Goal: Task Accomplishment & Management: Manage account settings

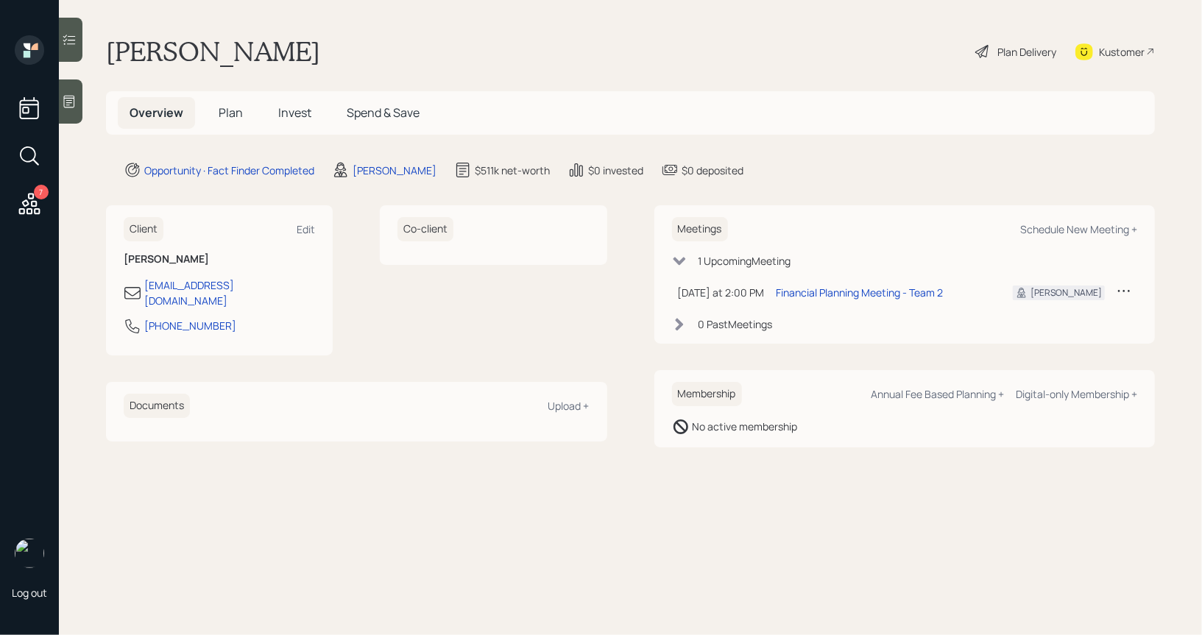
click at [982, 52] on icon at bounding box center [983, 52] width 18 height 18
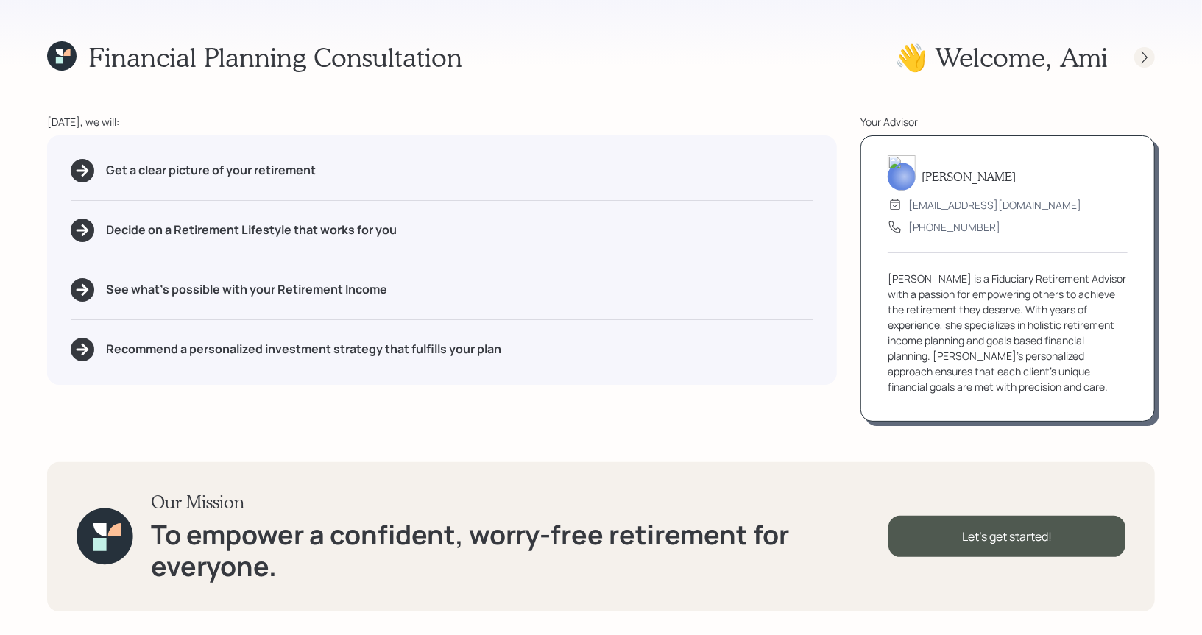
click at [1144, 54] on icon at bounding box center [1144, 57] width 15 height 15
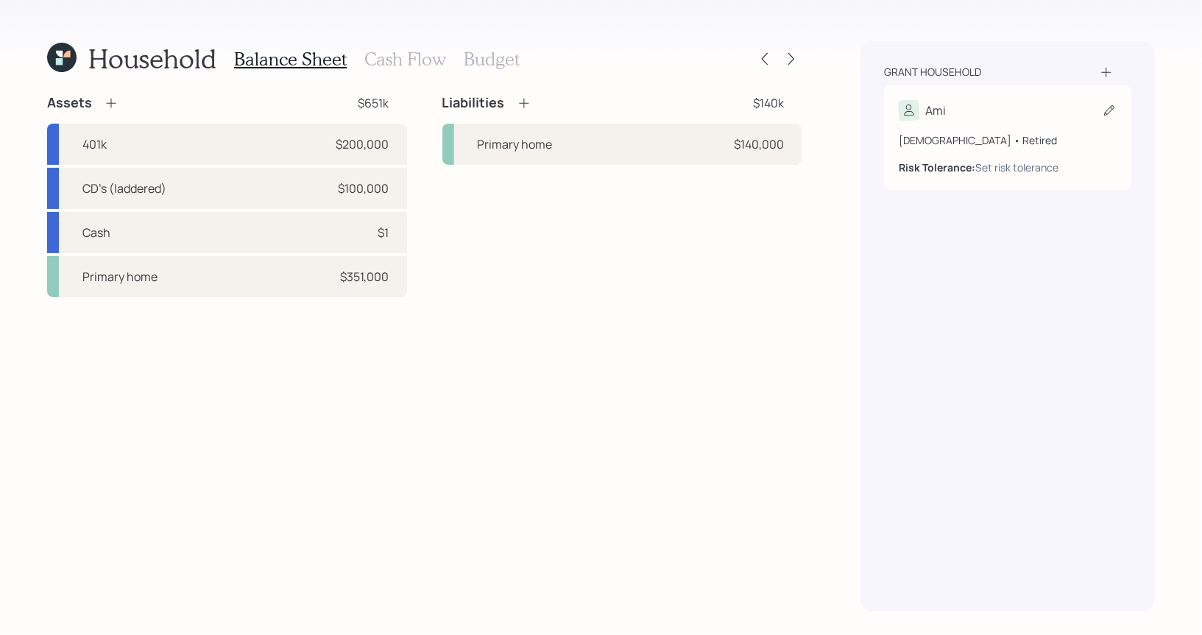
click at [1112, 110] on icon at bounding box center [1109, 110] width 15 height 15
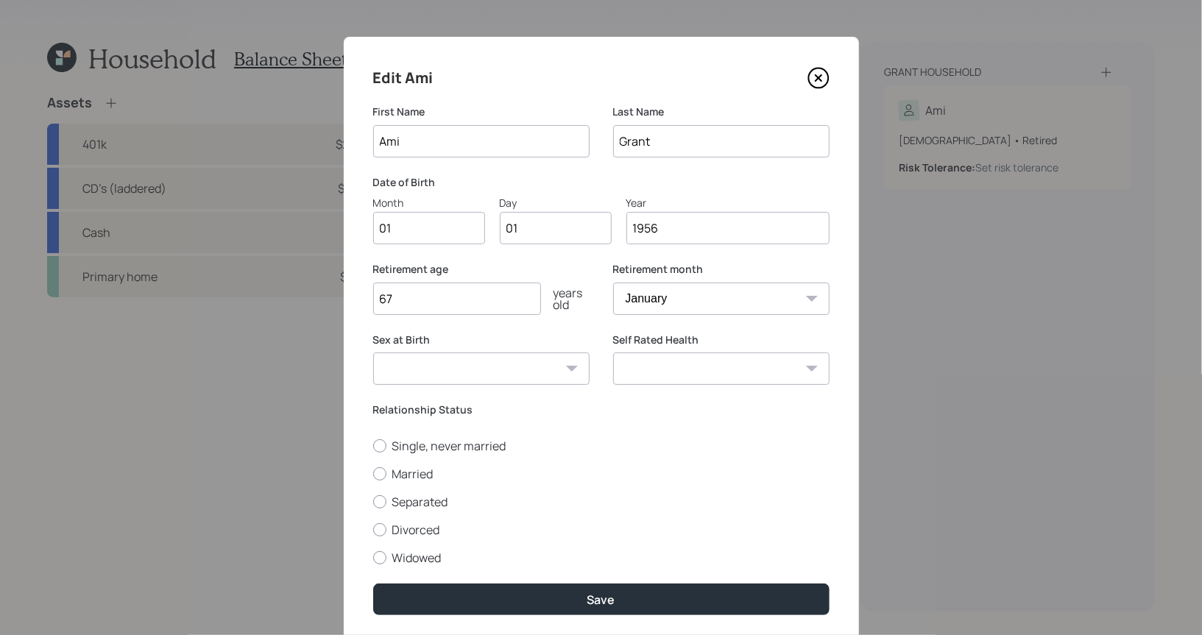
click at [433, 230] on input "01" at bounding box center [429, 228] width 112 height 32
click at [669, 229] on input "1956" at bounding box center [727, 228] width 203 height 32
click at [667, 229] on input "1956" at bounding box center [727, 228] width 203 height 32
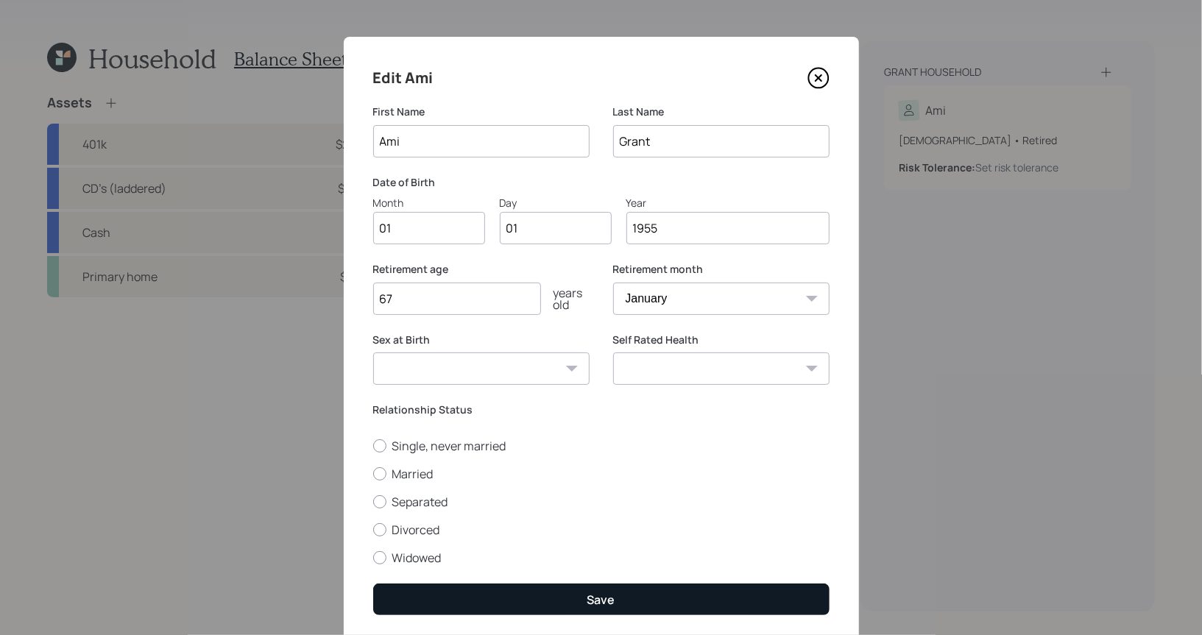
type input "1955"
click at [541, 591] on button "Save" at bounding box center [601, 600] width 456 height 32
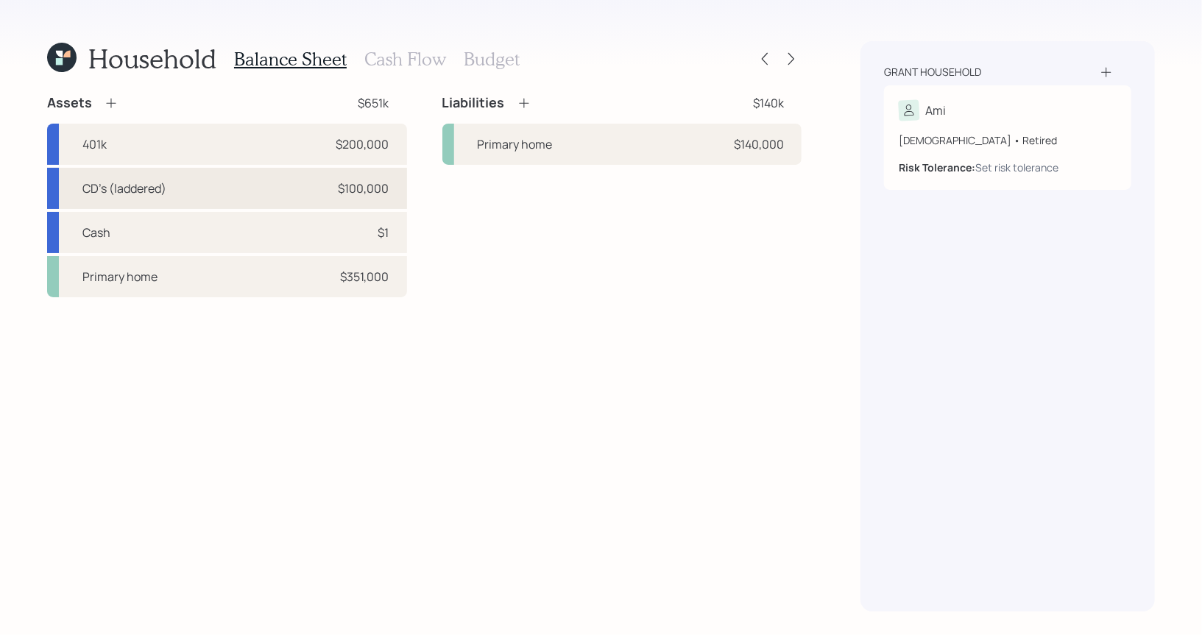
click at [199, 194] on div "CD's (laddered) $100,000" at bounding box center [227, 188] width 360 height 41
select select "taxable"
select select "conservative"
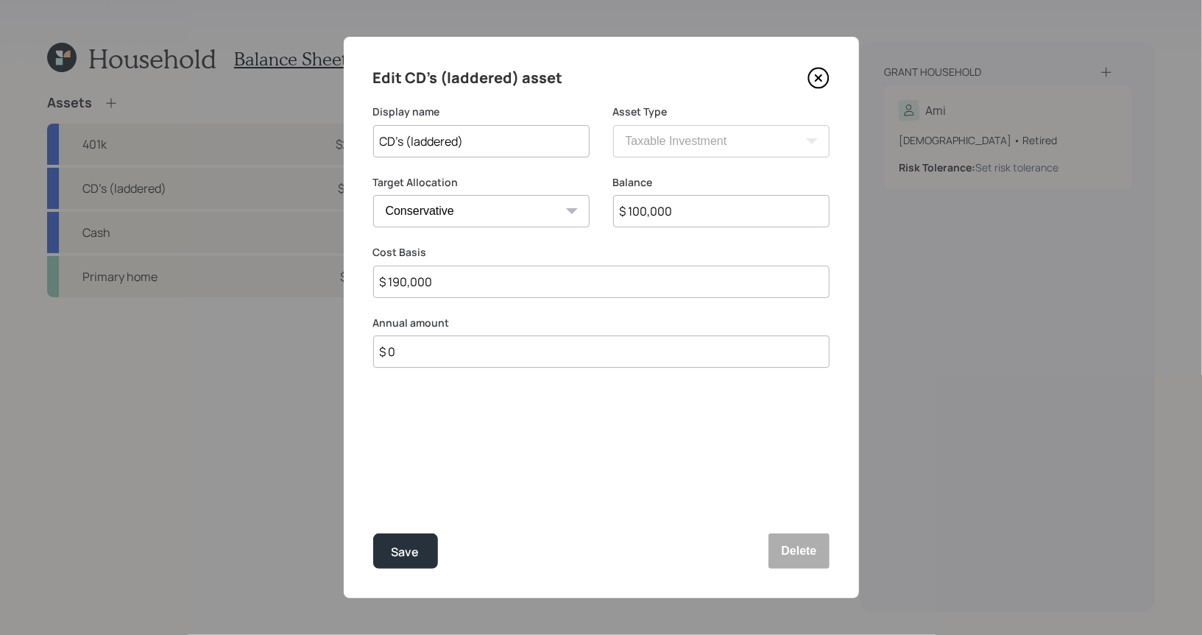
click at [537, 141] on input "CD's (laddered)" at bounding box center [481, 141] width 216 height 32
click at [462, 146] on input "CD's (laddered 2026" at bounding box center [481, 141] width 216 height 32
click at [526, 135] on input "CD's (laddered [DATE]" at bounding box center [481, 141] width 216 height 32
type input "CD's (laddered [DATE])"
click at [417, 550] on div "Save" at bounding box center [406, 553] width 28 height 20
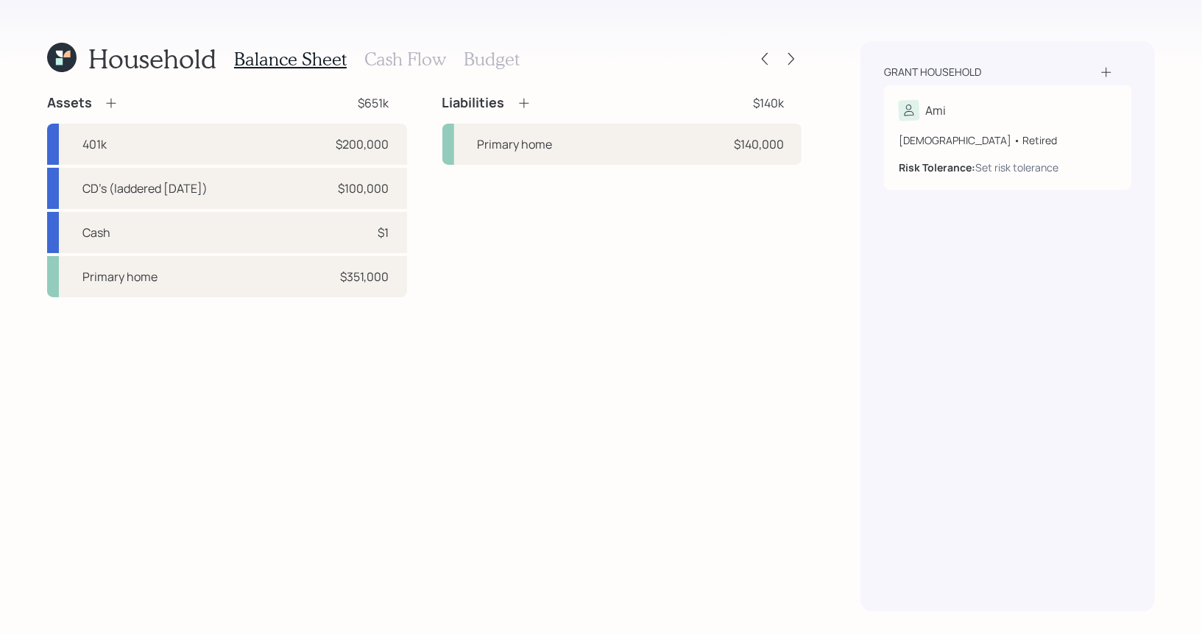
click at [111, 99] on icon at bounding box center [111, 103] width 15 height 15
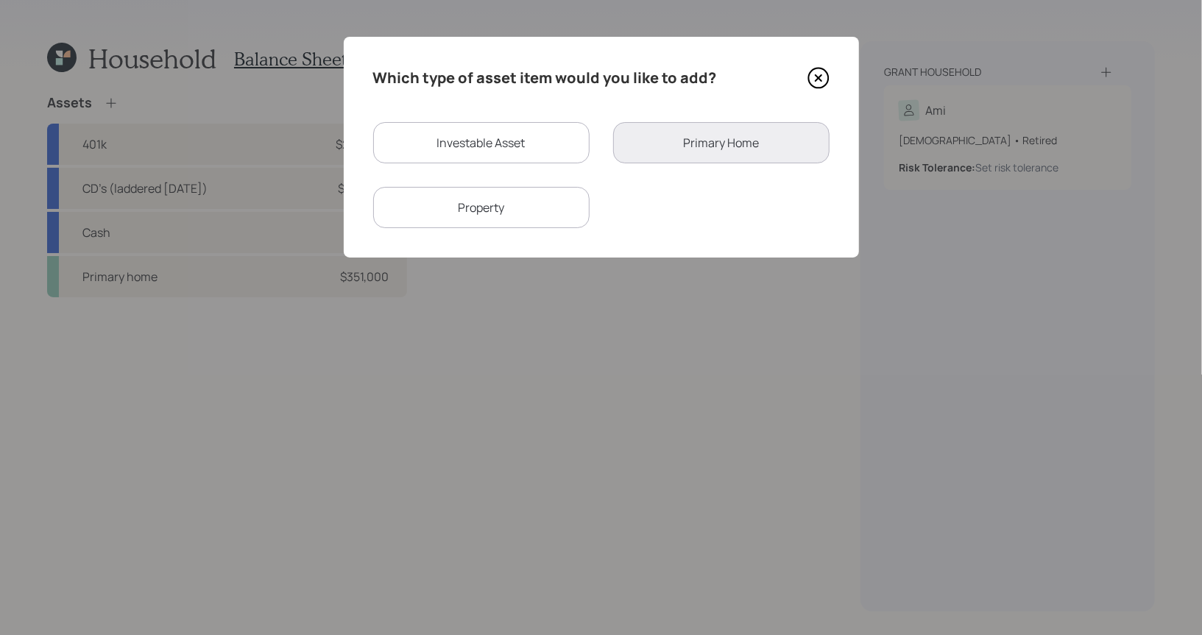
click at [484, 144] on div "Investable Asset" at bounding box center [481, 142] width 216 height 41
select select "taxable"
select select "balanced"
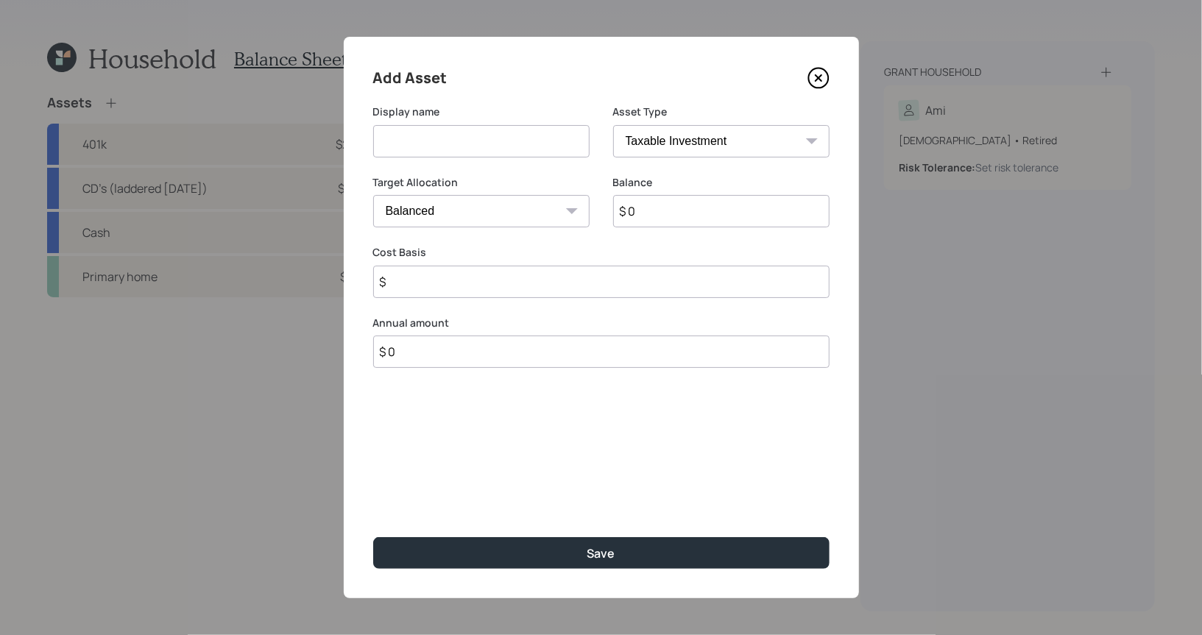
click at [467, 142] on input at bounding box center [481, 141] width 216 height 32
type input "CD"
click at [668, 213] on input "$ 0" at bounding box center [721, 211] width 216 height 32
type input "$ 100,000"
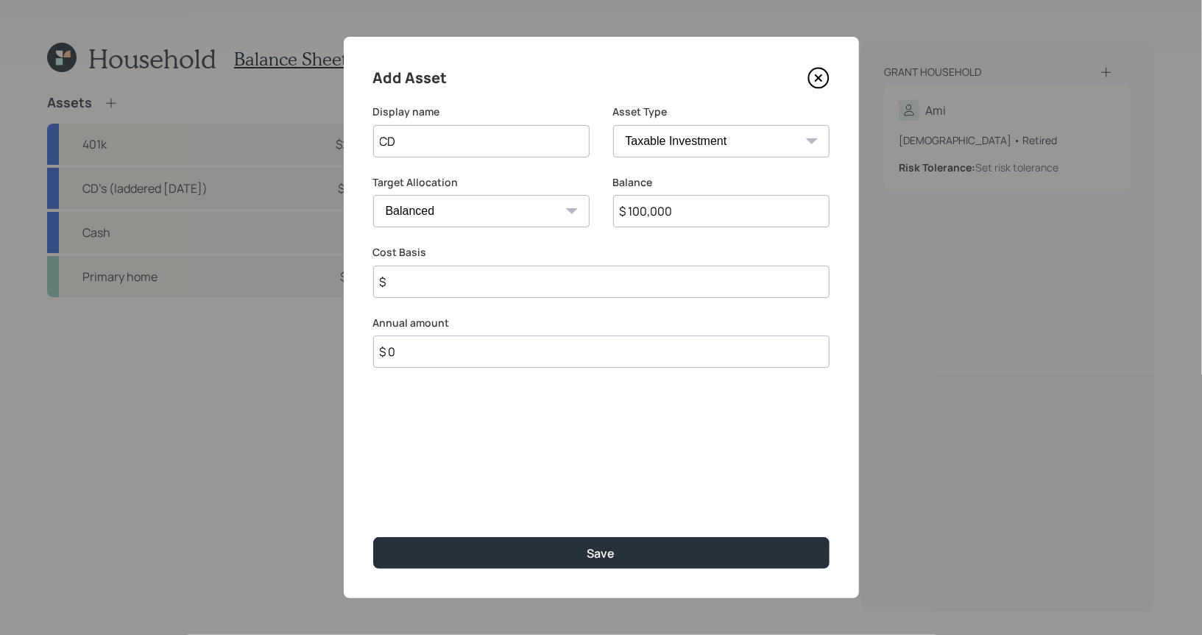
click at [476, 154] on input "CD" at bounding box center [481, 141] width 216 height 32
type input "CD - 2030"
click at [448, 290] on input "$" at bounding box center [601, 282] width 456 height 32
type input "$ 100,000"
click at [462, 211] on select "Cash Conservative Balanced Aggressive" at bounding box center [481, 211] width 216 height 32
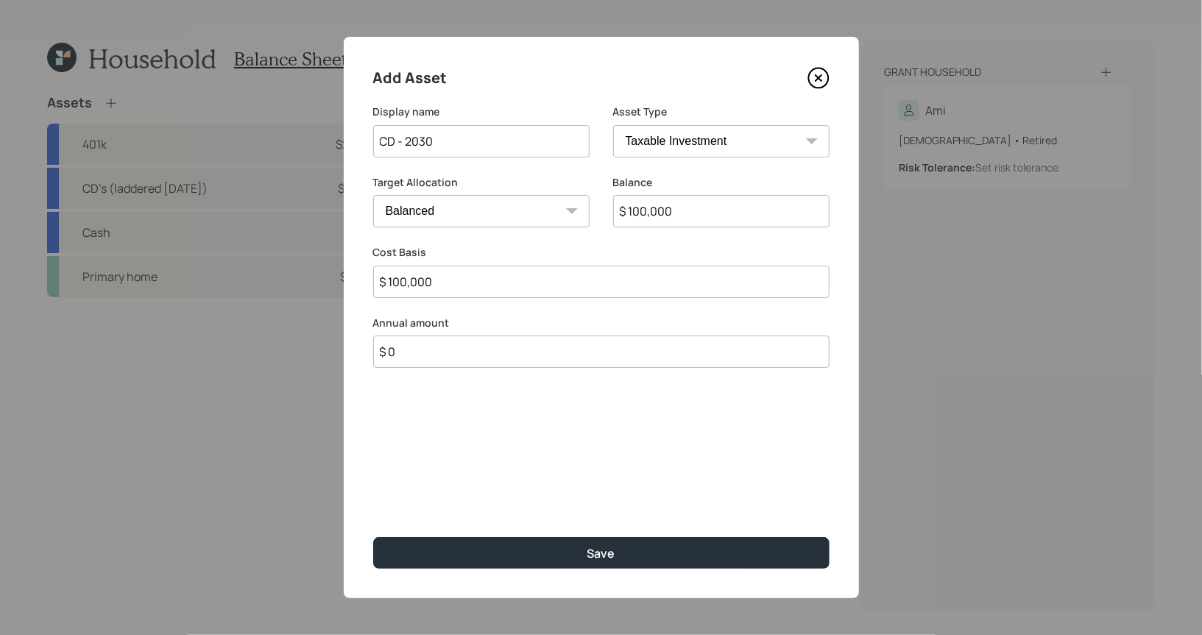
select select "conservative"
click at [373, 195] on select "Cash Conservative Balanced Aggressive" at bounding box center [481, 211] width 216 height 32
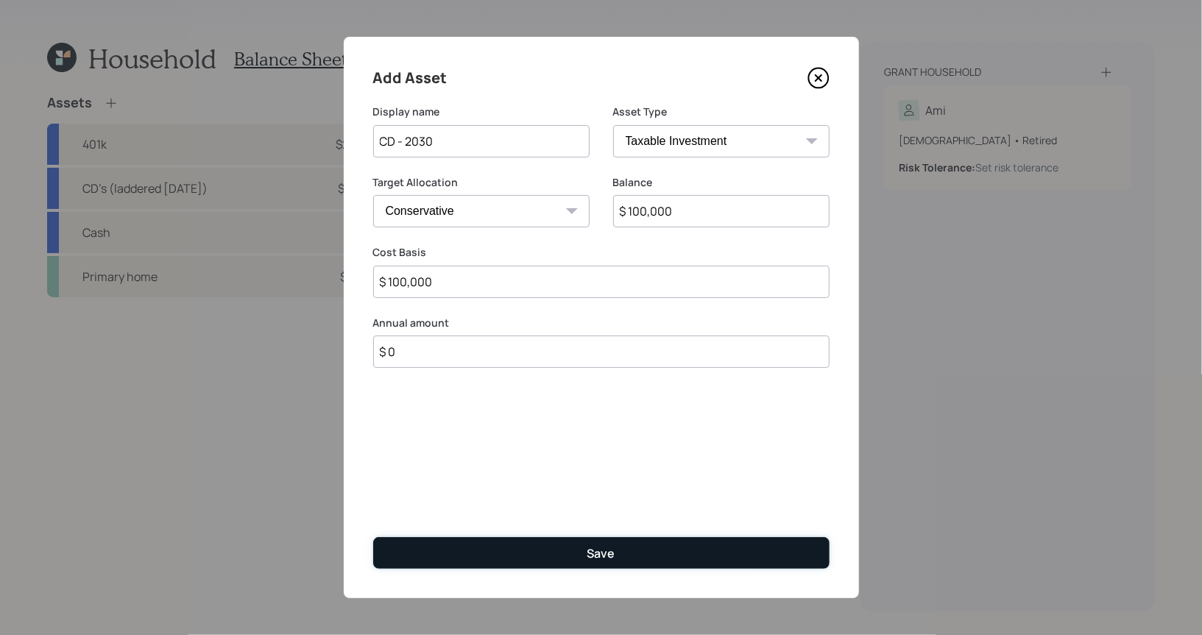
click at [522, 550] on button "Save" at bounding box center [601, 553] width 456 height 32
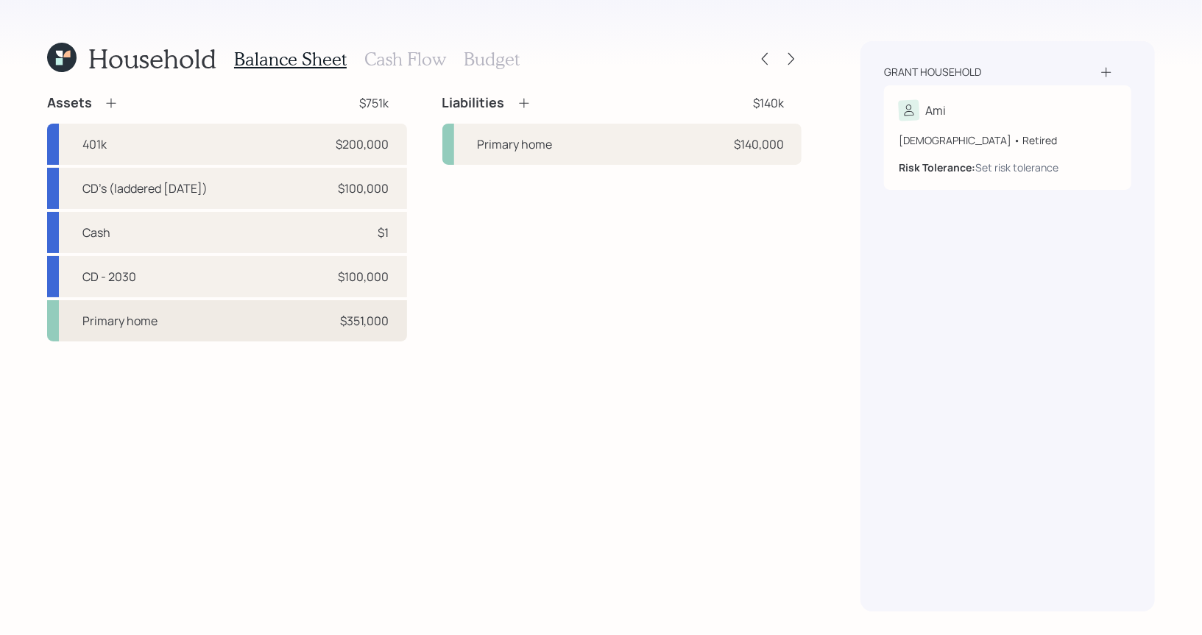
click at [207, 319] on div "Primary home $351,000" at bounding box center [227, 320] width 360 height 41
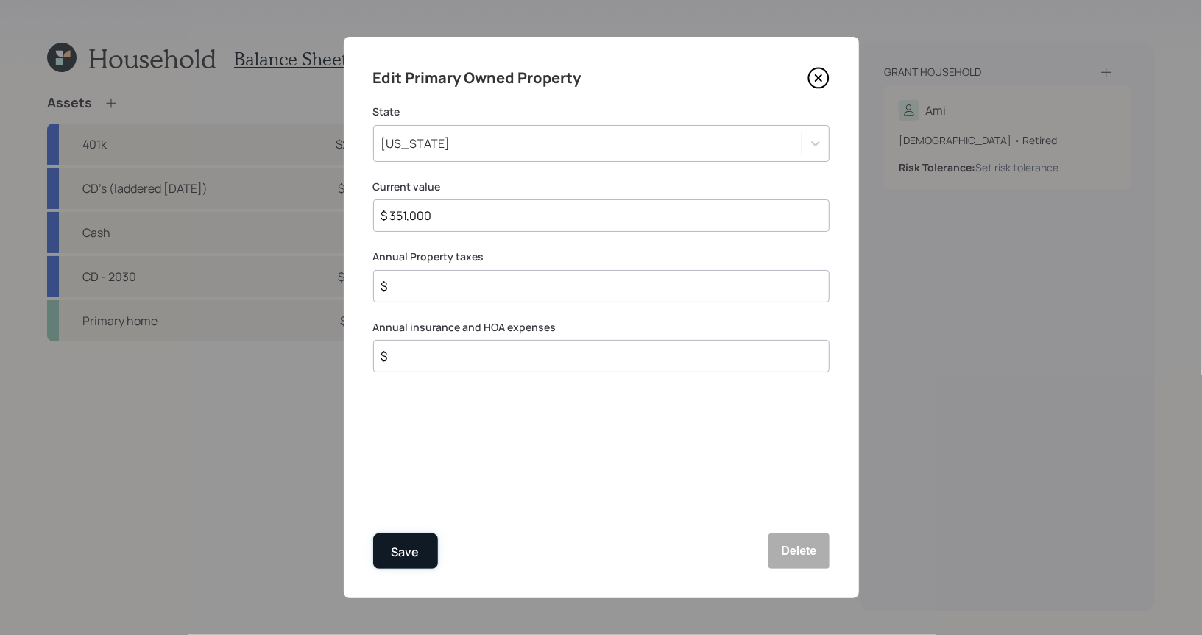
click at [409, 549] on div "Save" at bounding box center [406, 553] width 28 height 20
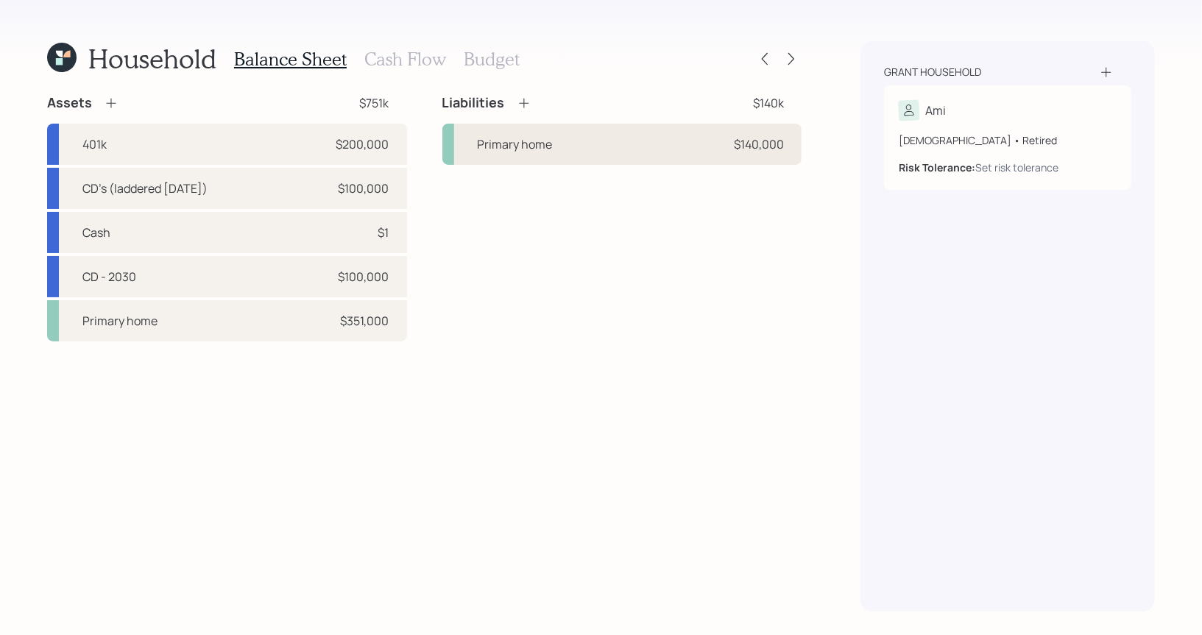
click at [543, 149] on div "Primary home" at bounding box center [515, 144] width 75 height 18
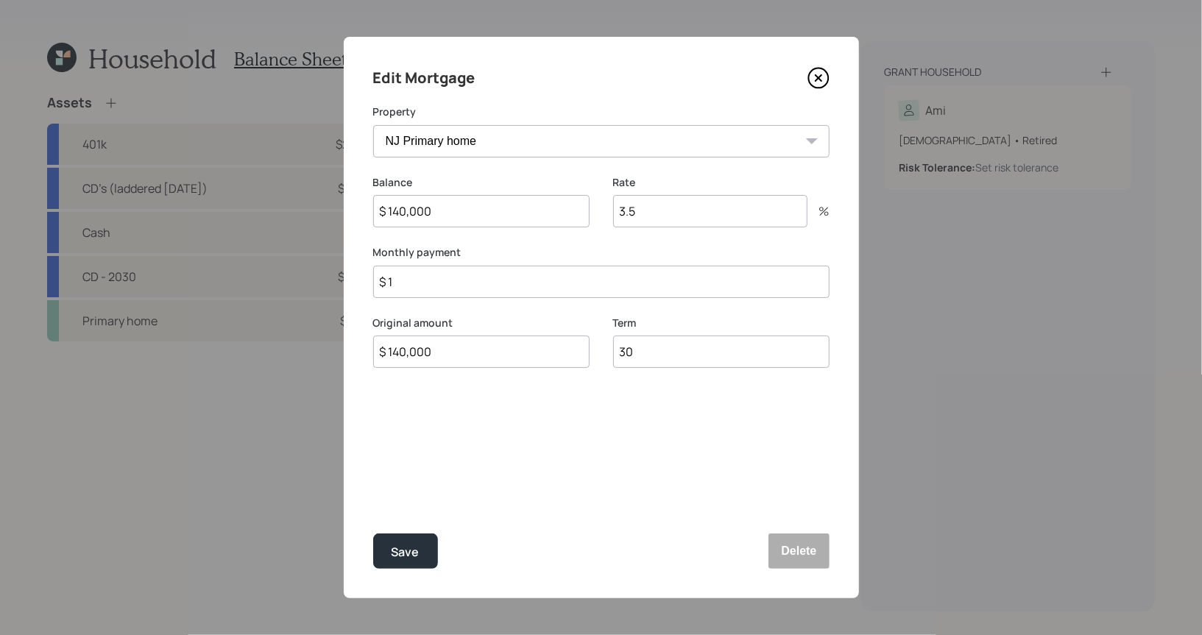
click at [683, 208] on input "3.5" at bounding box center [710, 211] width 194 height 32
type input "3.835"
click at [523, 287] on input "$ 1" at bounding box center [601, 282] width 456 height 32
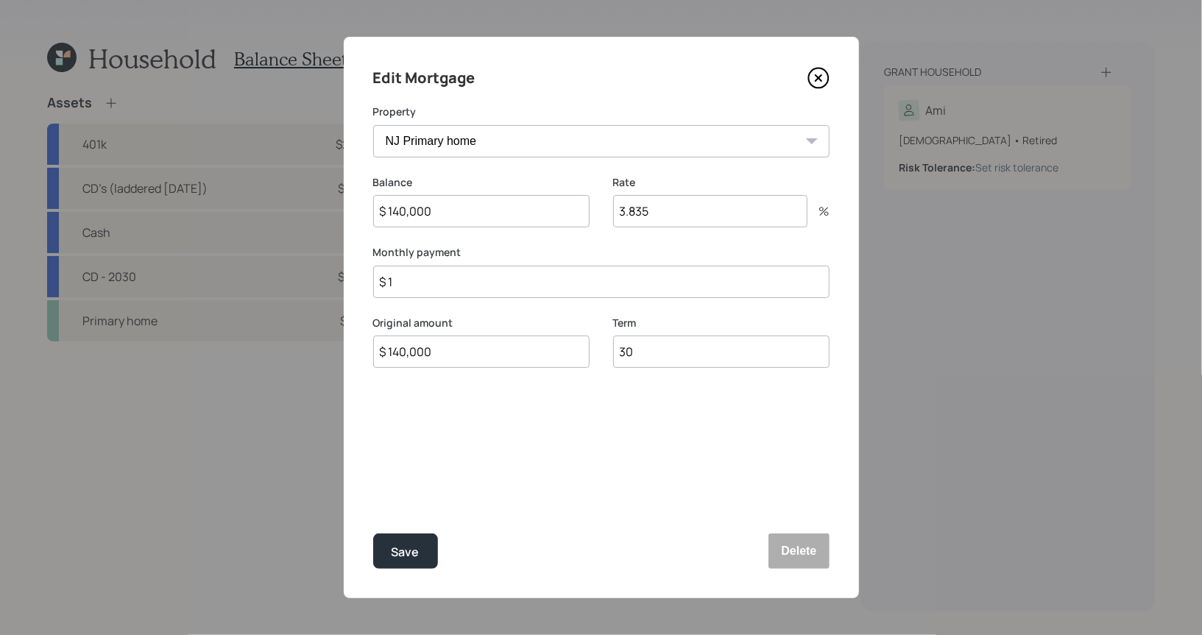
click at [523, 287] on input "$ 1" at bounding box center [601, 282] width 456 height 32
type input "$ 1,800"
click at [406, 559] on div "Save" at bounding box center [406, 553] width 28 height 20
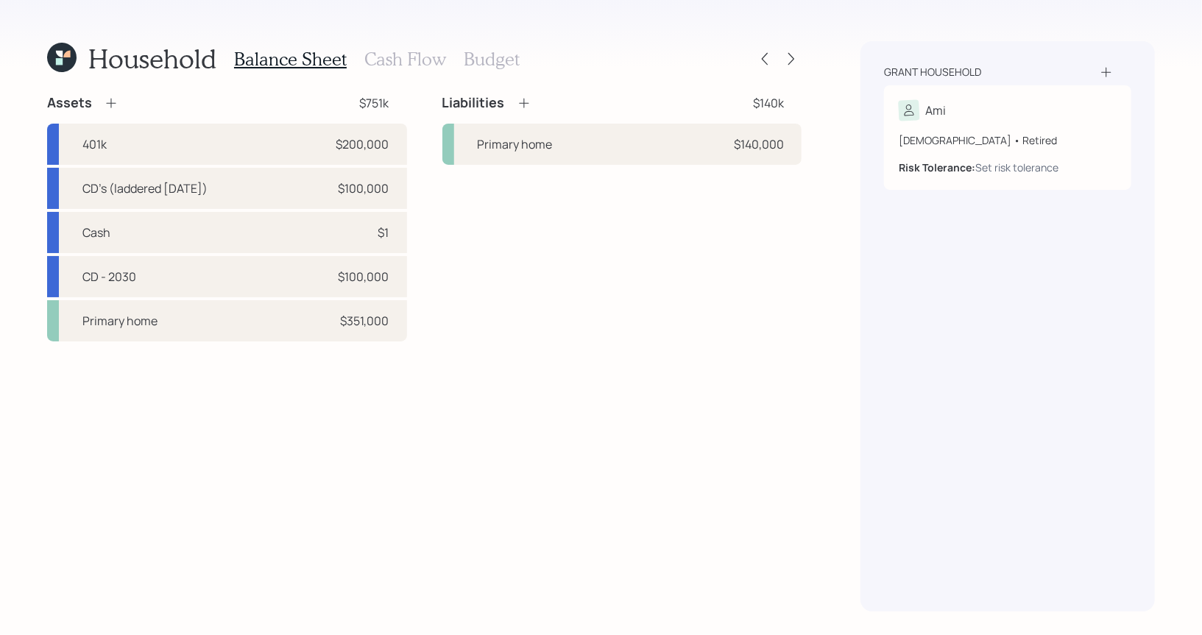
click at [397, 56] on h3 "Cash Flow" at bounding box center [405, 59] width 82 height 21
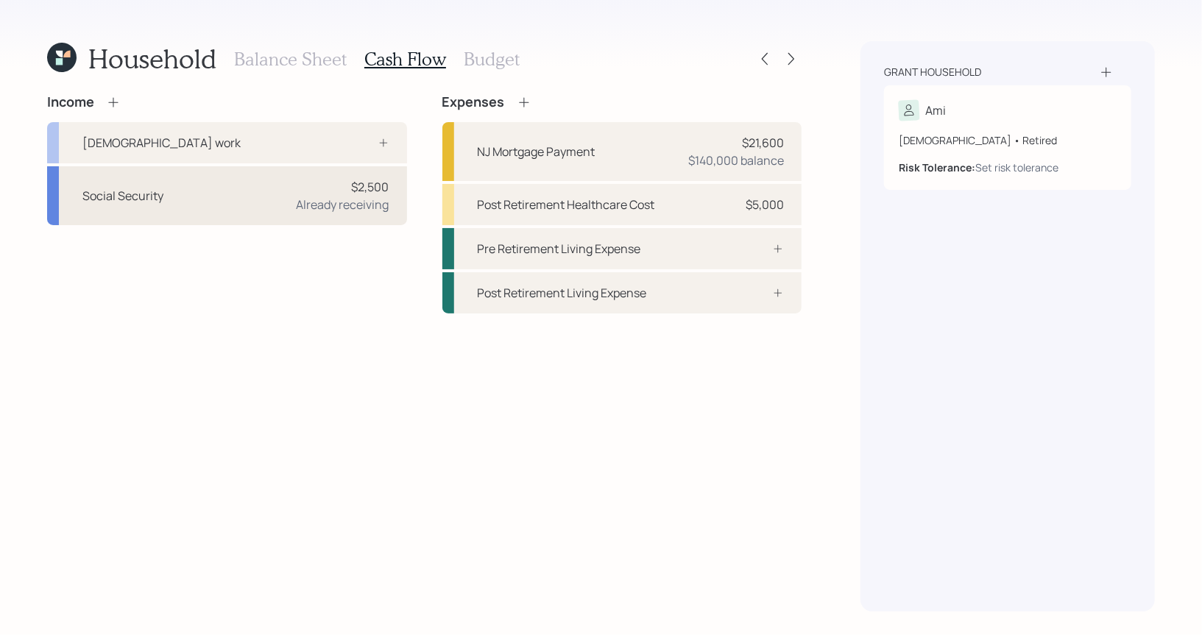
click at [196, 191] on div "Social Security $2,500 Already receiving" at bounding box center [227, 195] width 360 height 59
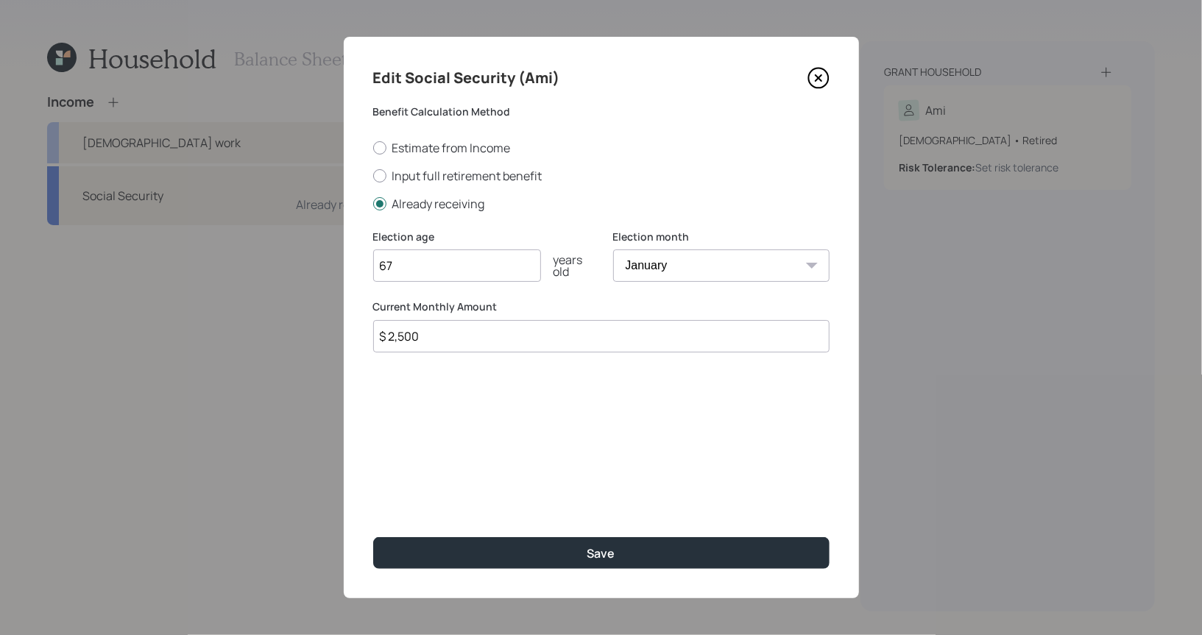
click at [471, 343] on input "$ 2,500" at bounding box center [601, 336] width 456 height 32
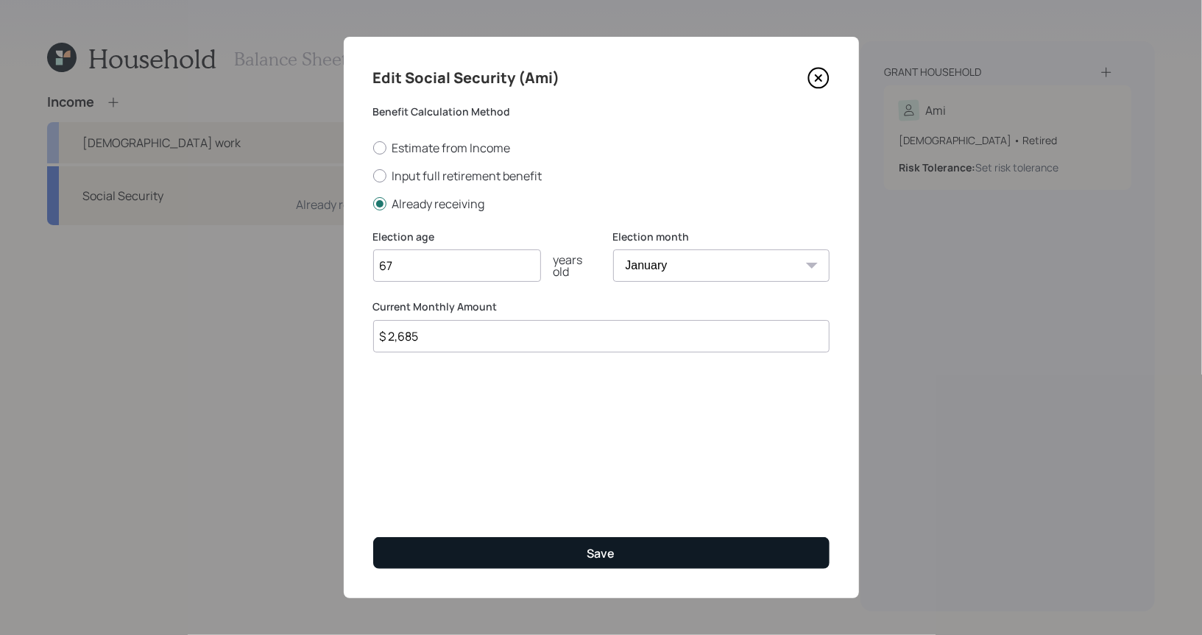
type input "$ 2,685"
click at [478, 554] on button "Save" at bounding box center [601, 553] width 456 height 32
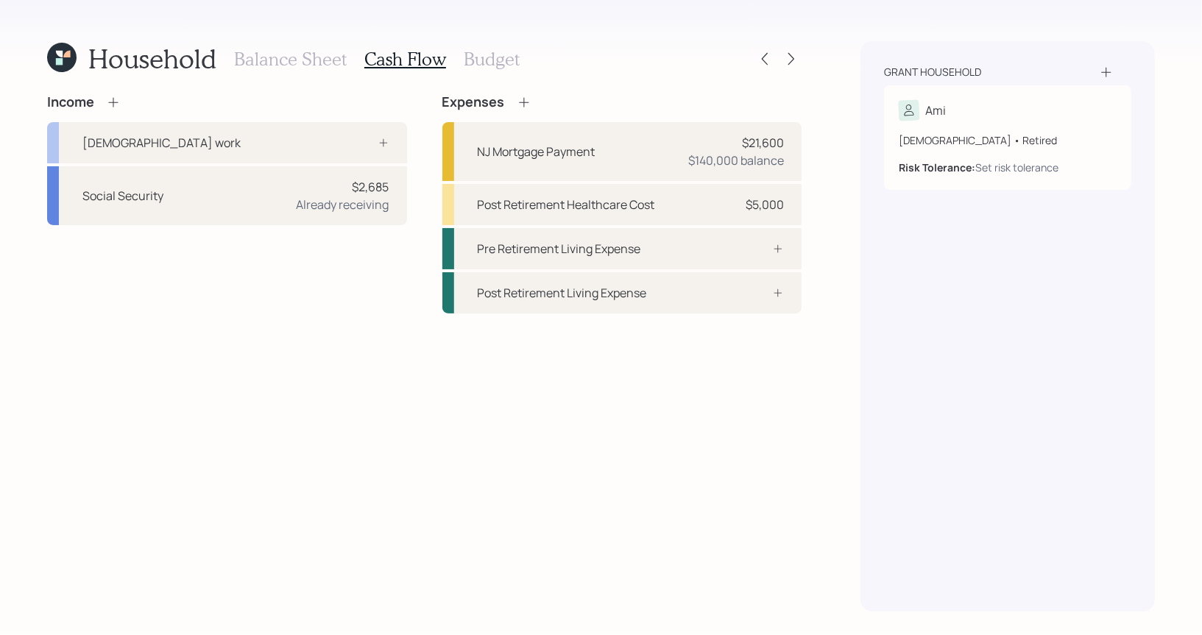
click at [487, 55] on h3 "Budget" at bounding box center [492, 59] width 56 height 21
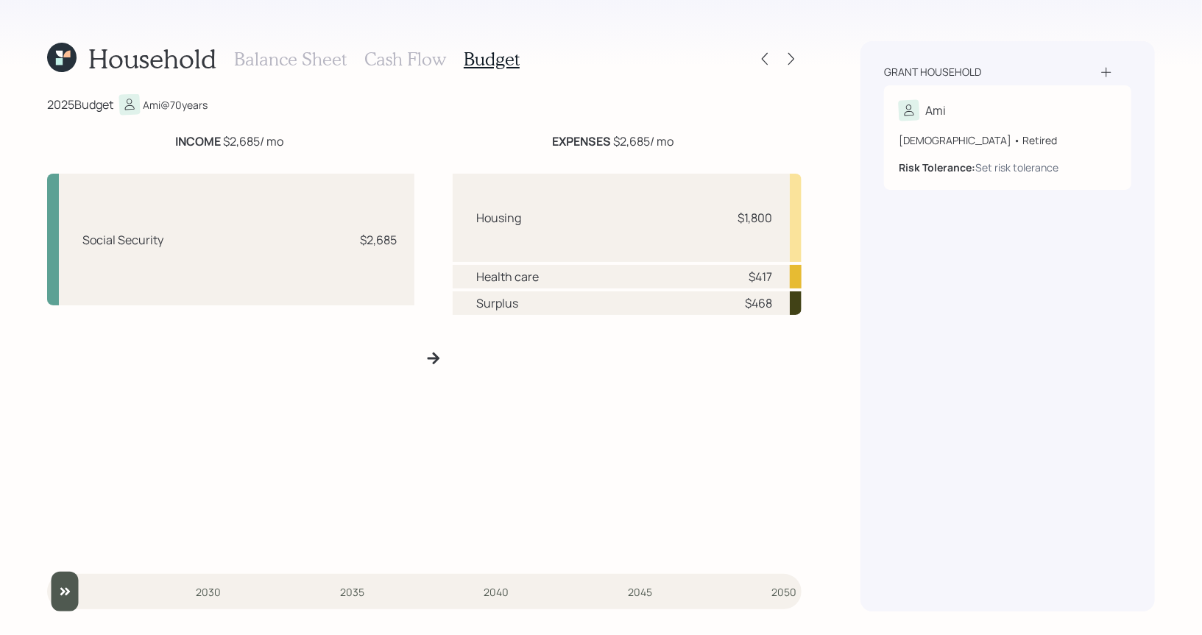
click at [385, 55] on h3 "Cash Flow" at bounding box center [405, 59] width 82 height 21
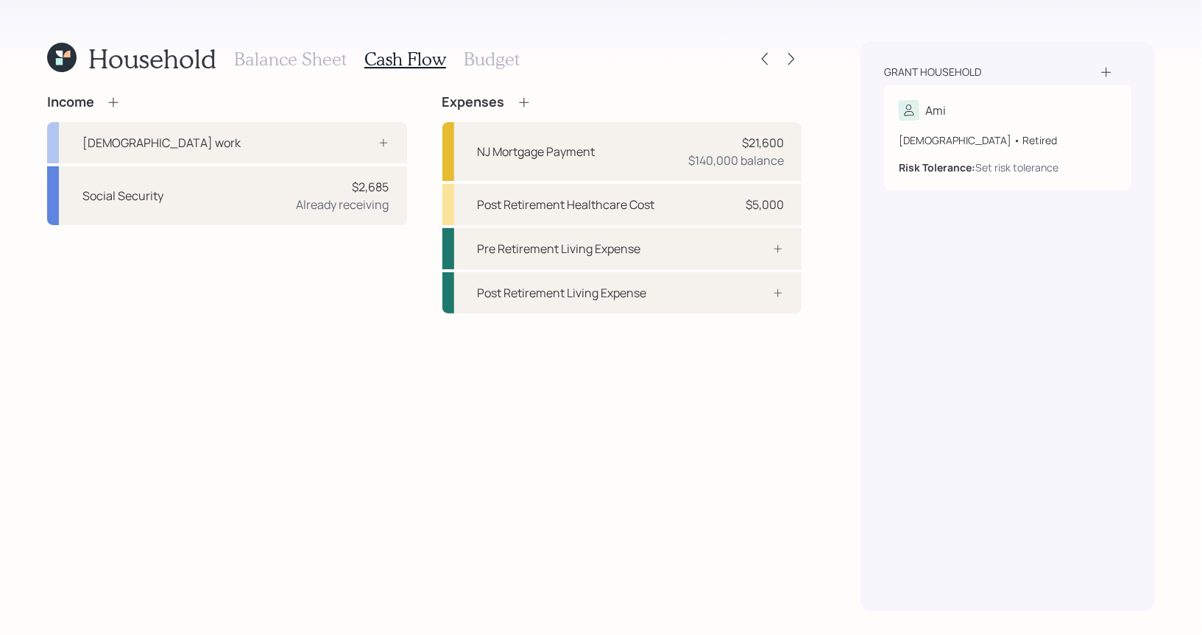
click at [482, 57] on h3 "Budget" at bounding box center [492, 59] width 56 height 21
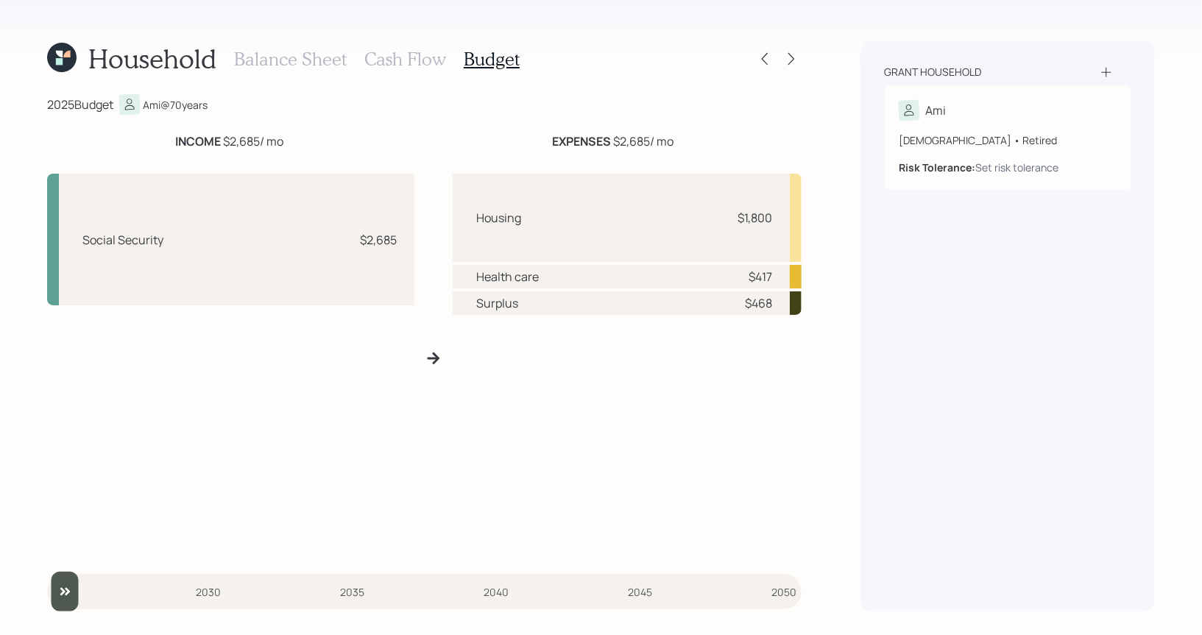
click at [407, 54] on h3 "Cash Flow" at bounding box center [405, 59] width 82 height 21
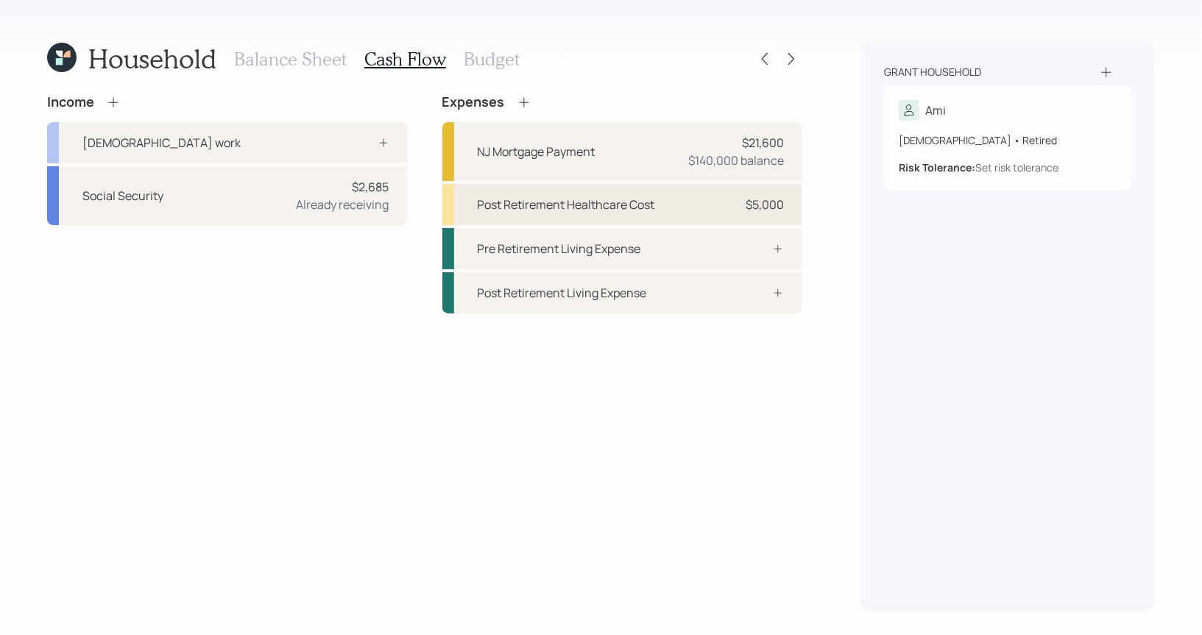
click at [584, 204] on div "Post Retirement Healthcare Cost" at bounding box center [566, 205] width 177 height 18
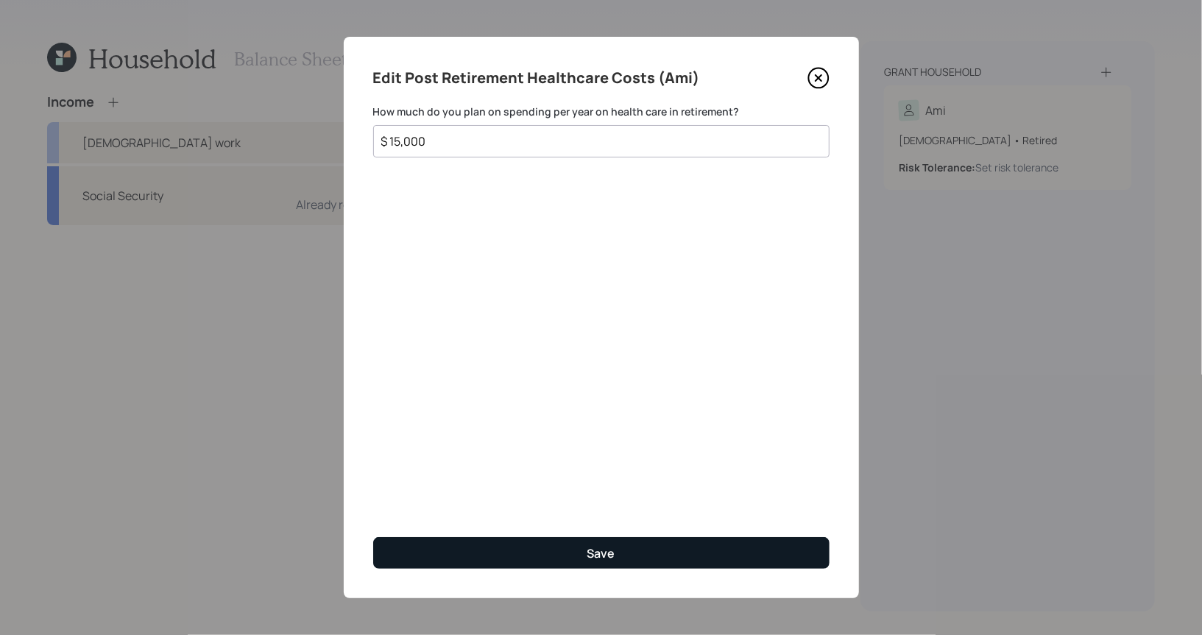
type input "$ 15,000"
click at [526, 556] on button "Save" at bounding box center [601, 553] width 456 height 32
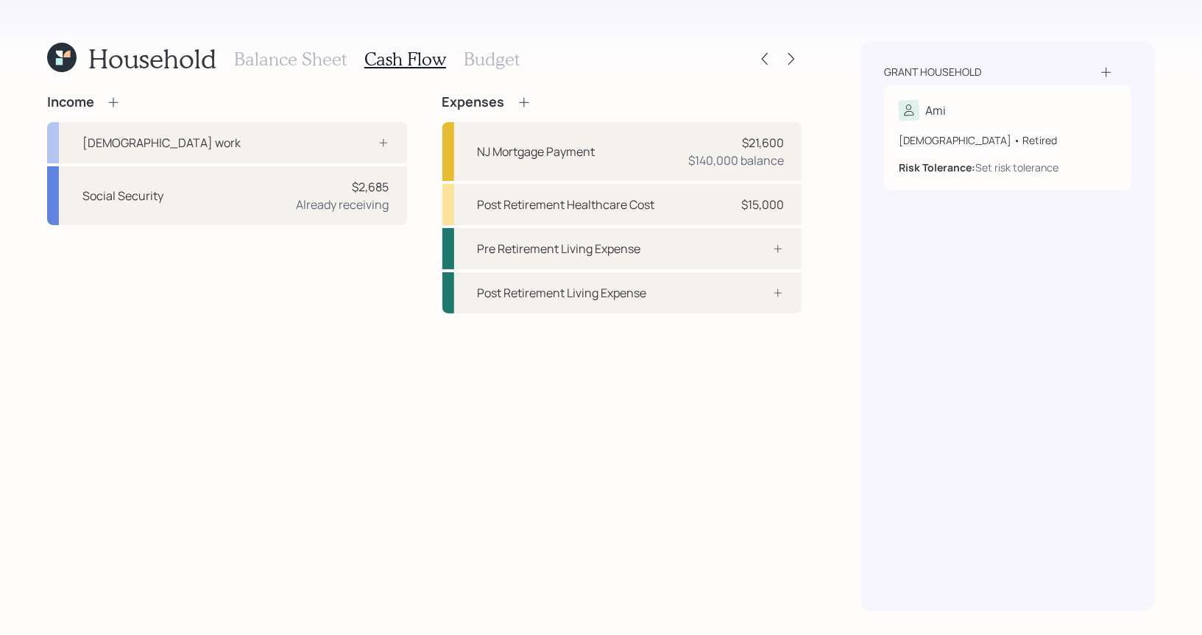
click at [479, 58] on h3 "Budget" at bounding box center [492, 59] width 56 height 21
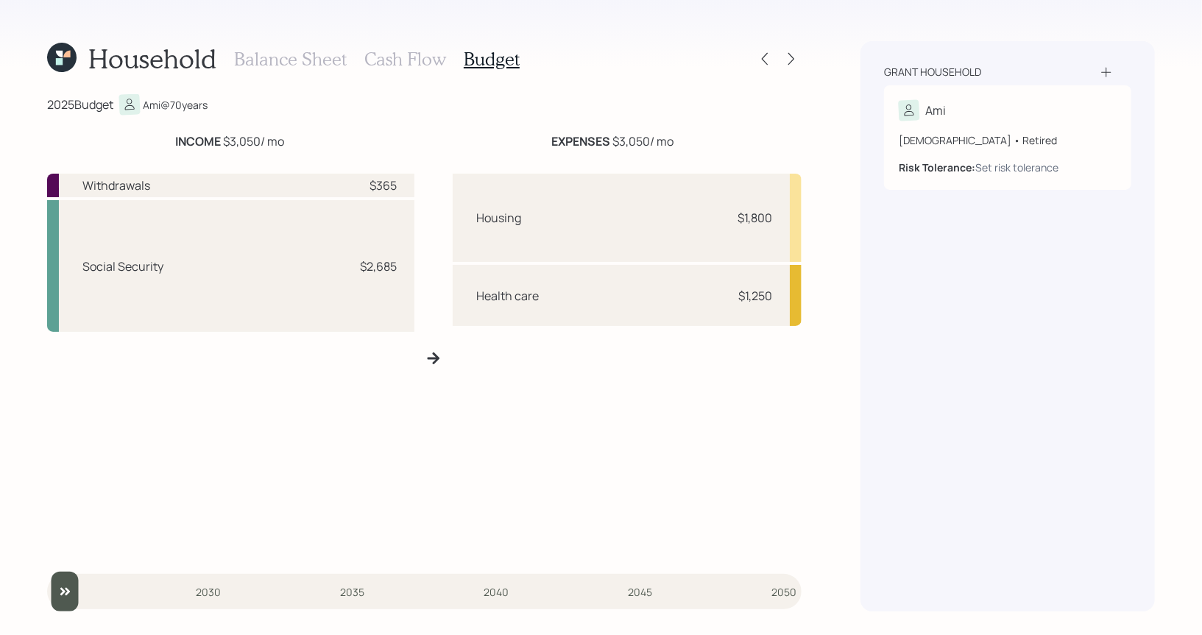
click at [411, 62] on h3 "Cash Flow" at bounding box center [405, 59] width 82 height 21
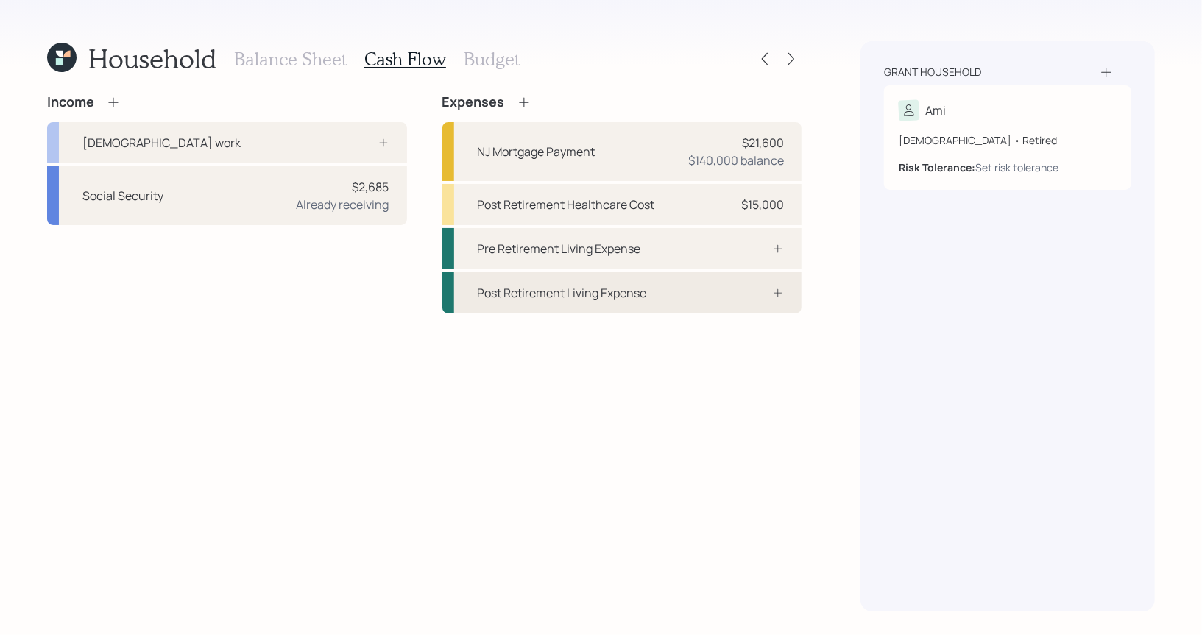
click at [570, 298] on div "Post Retirement Living Expense" at bounding box center [562, 293] width 169 height 18
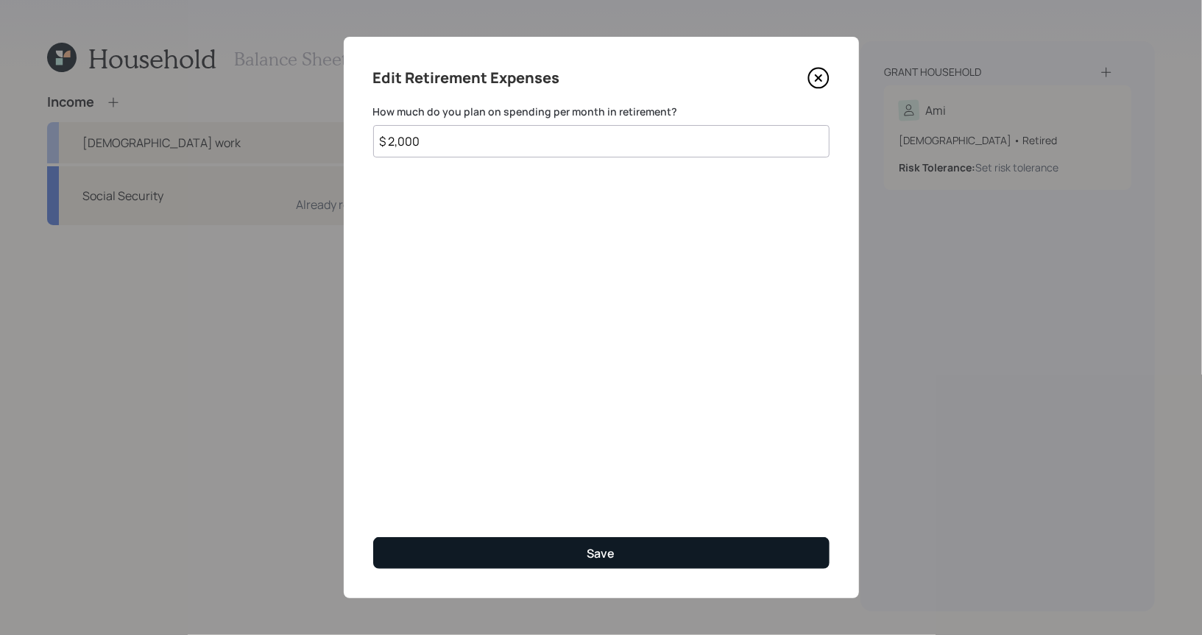
type input "$ 2,000"
click at [522, 556] on button "Save" at bounding box center [601, 553] width 456 height 32
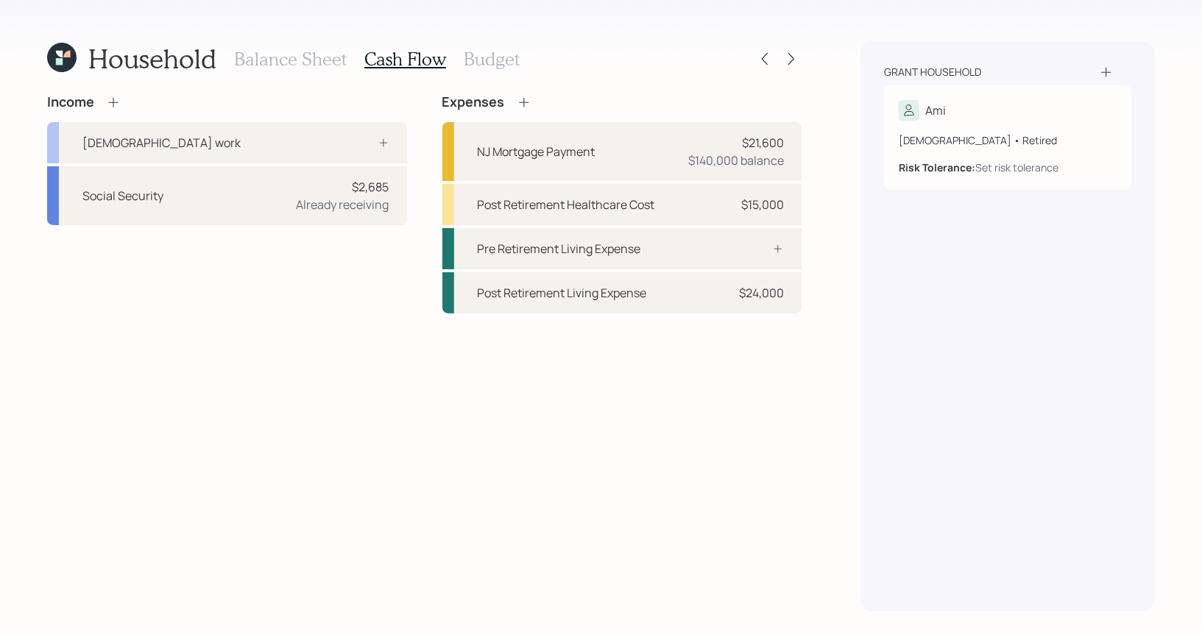
click at [492, 65] on h3 "Budget" at bounding box center [492, 59] width 56 height 21
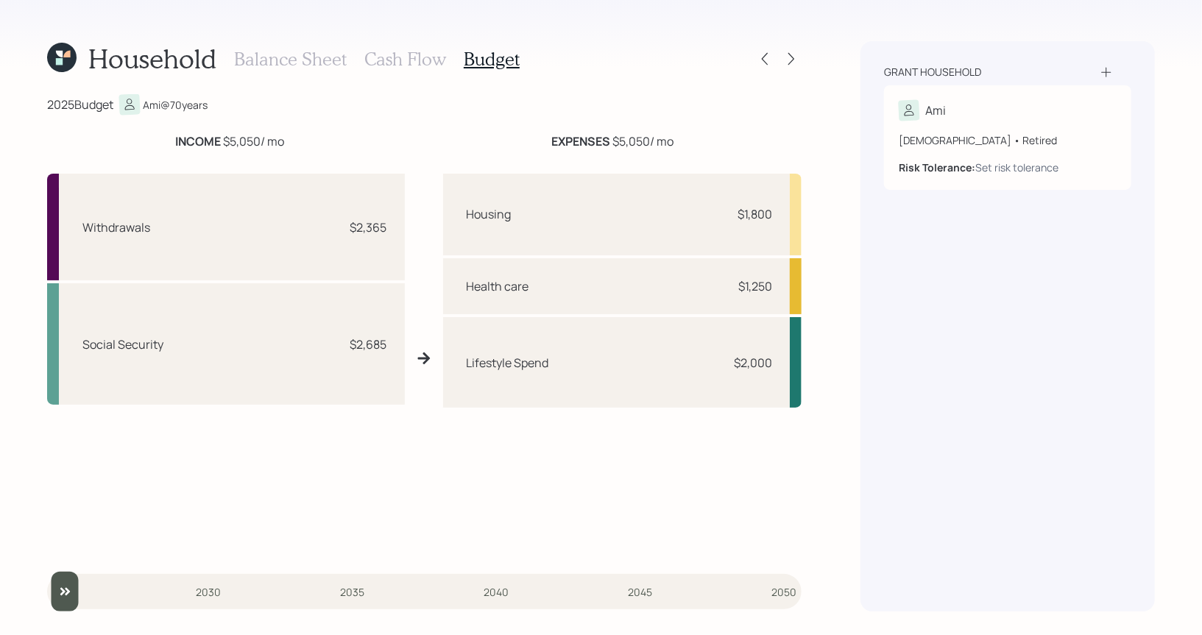
click at [272, 54] on h3 "Balance Sheet" at bounding box center [290, 59] width 113 height 21
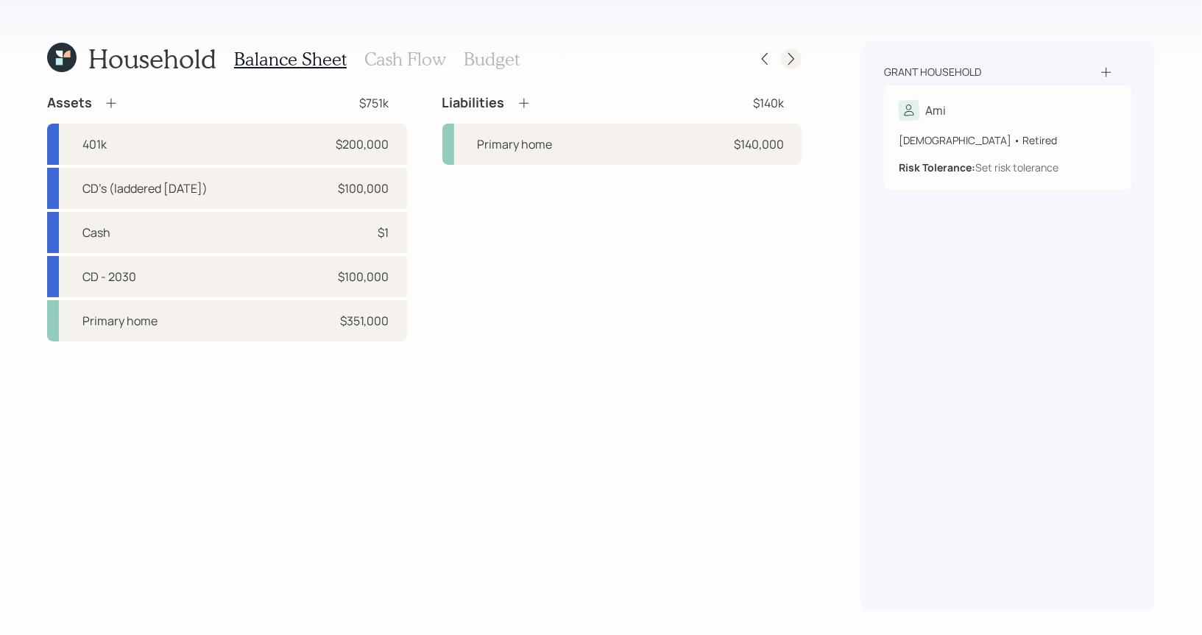
click at [795, 62] on icon at bounding box center [791, 59] width 15 height 15
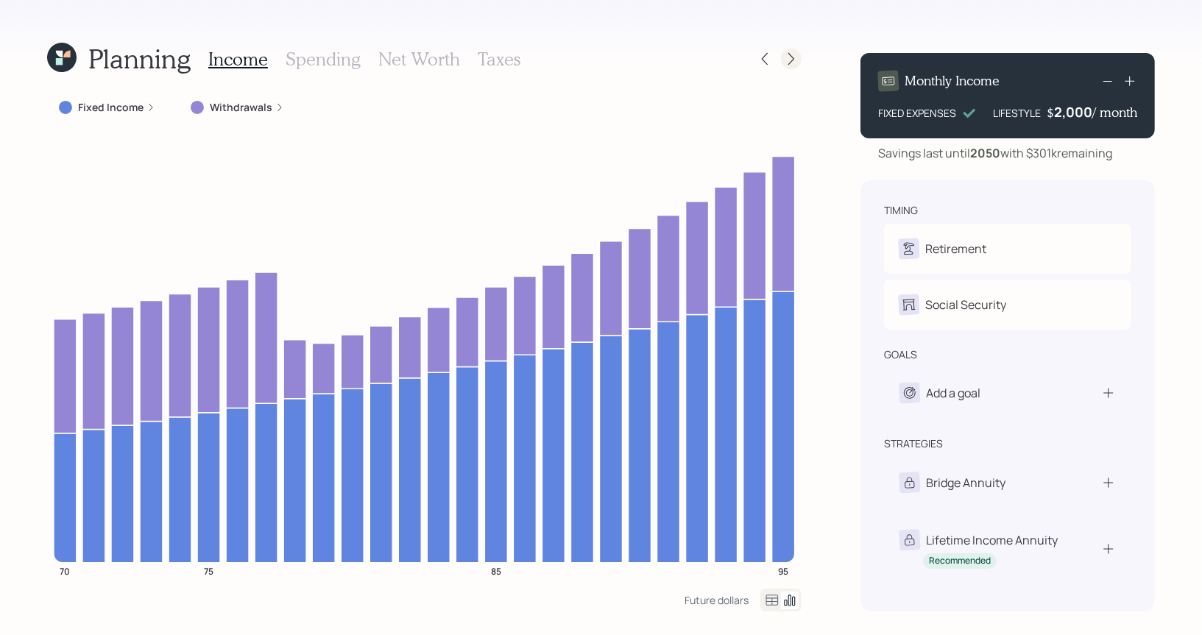
click at [797, 60] on icon at bounding box center [791, 59] width 15 height 15
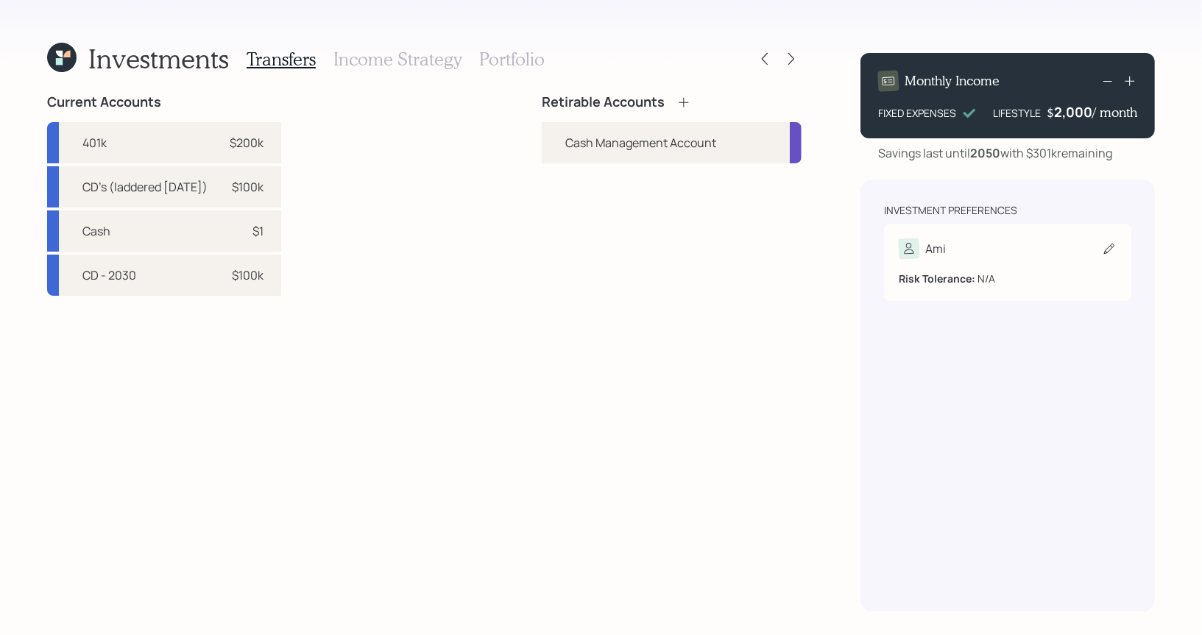
click at [1106, 250] on icon at bounding box center [1109, 249] width 10 height 10
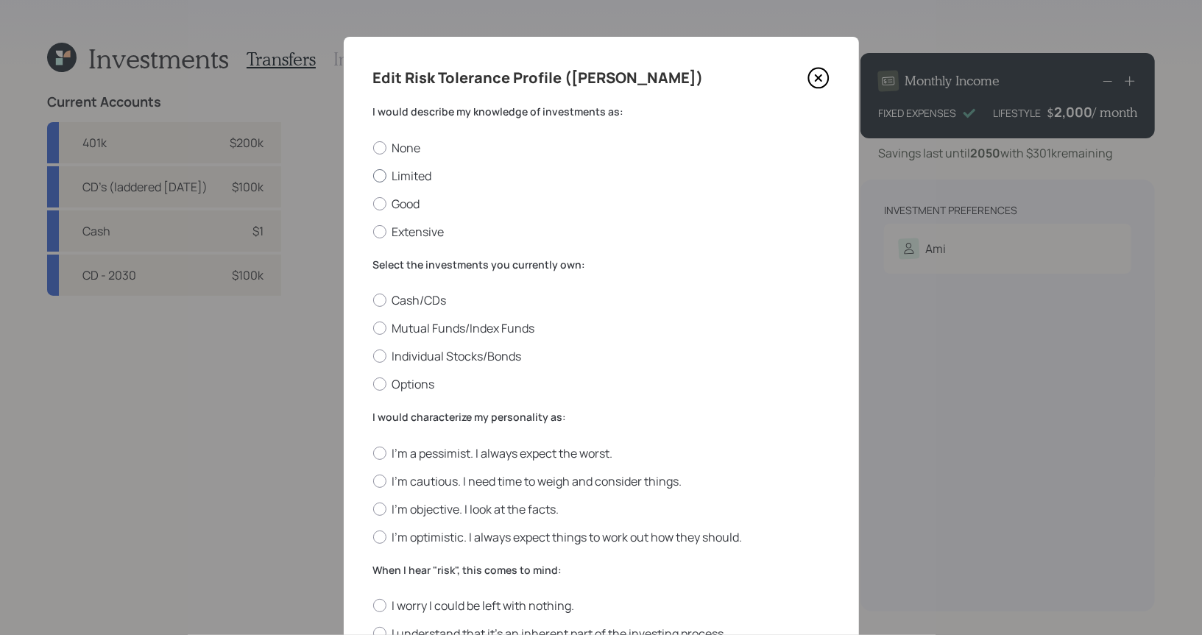
click at [418, 178] on label "Limited" at bounding box center [601, 176] width 456 height 16
click at [373, 176] on input "Limited" at bounding box center [372, 175] width 1 height 1
radio input "true"
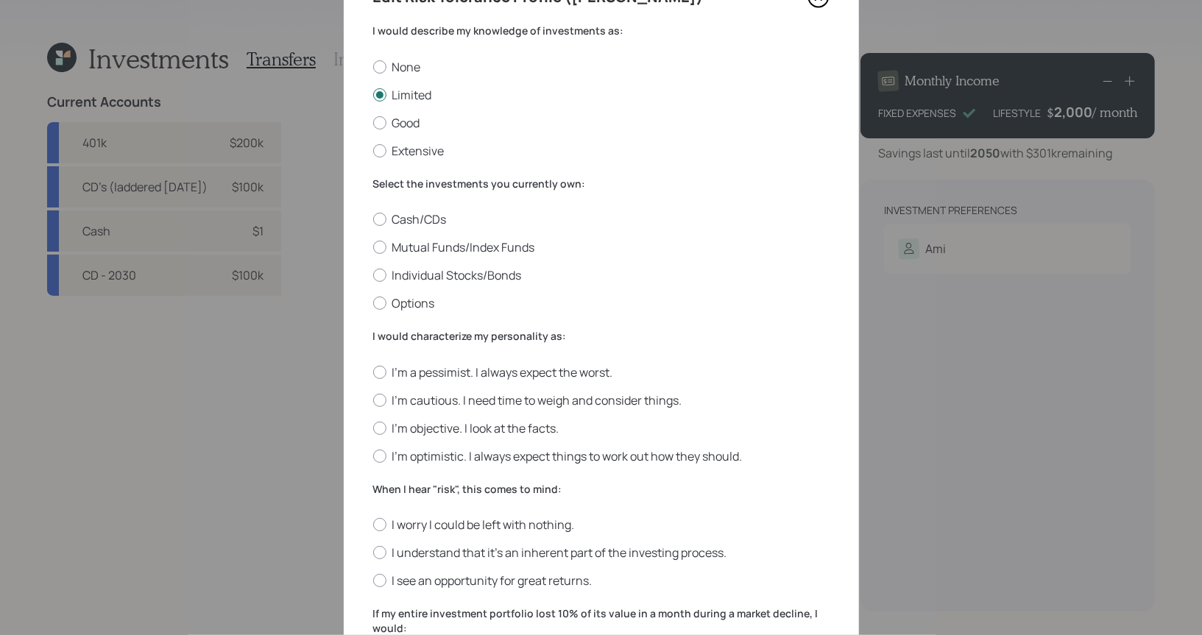
scroll to position [87, 0]
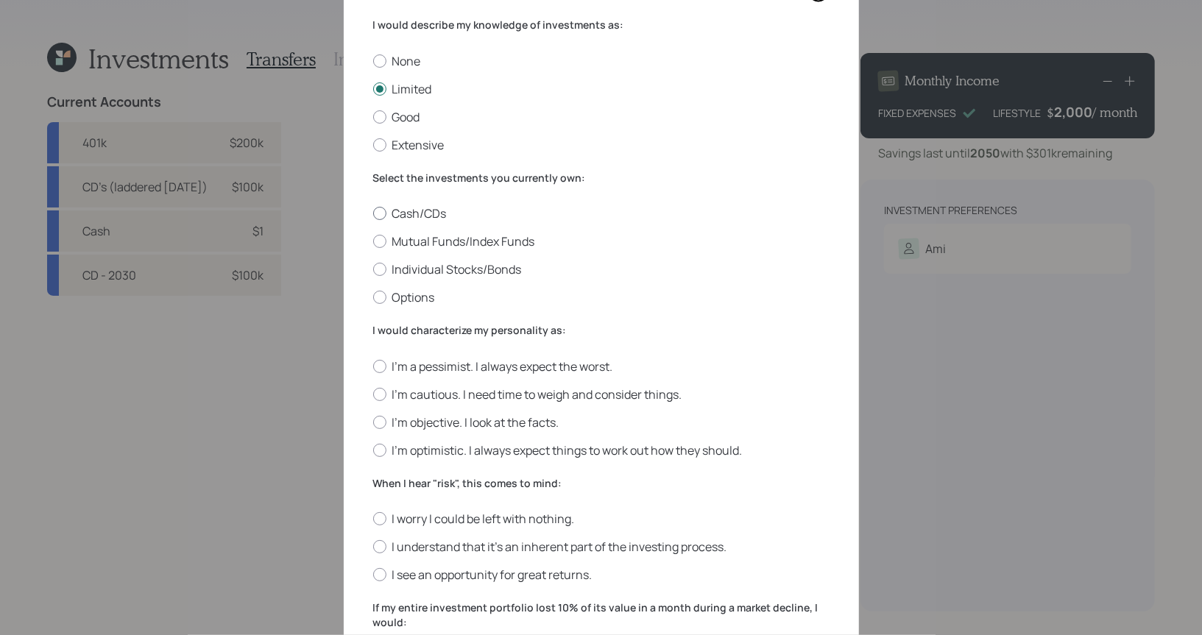
click at [409, 212] on label "Cash/CDs" at bounding box center [601, 213] width 456 height 16
click at [373, 213] on input "Cash/CDs" at bounding box center [372, 213] width 1 height 1
radio input "true"
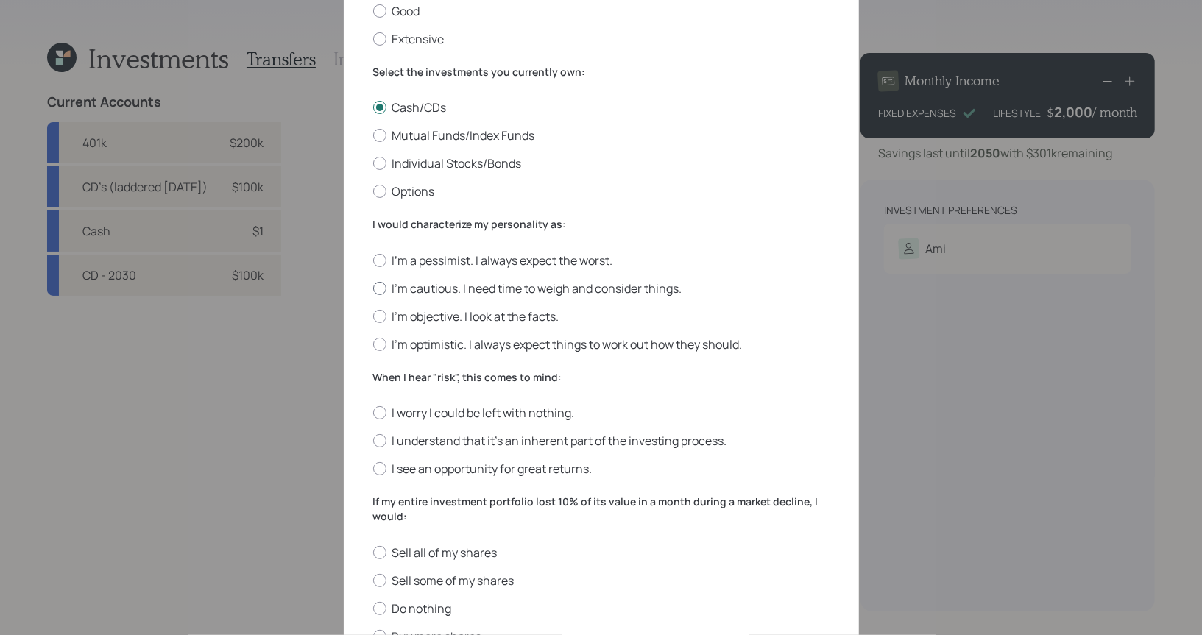
scroll to position [205, 0]
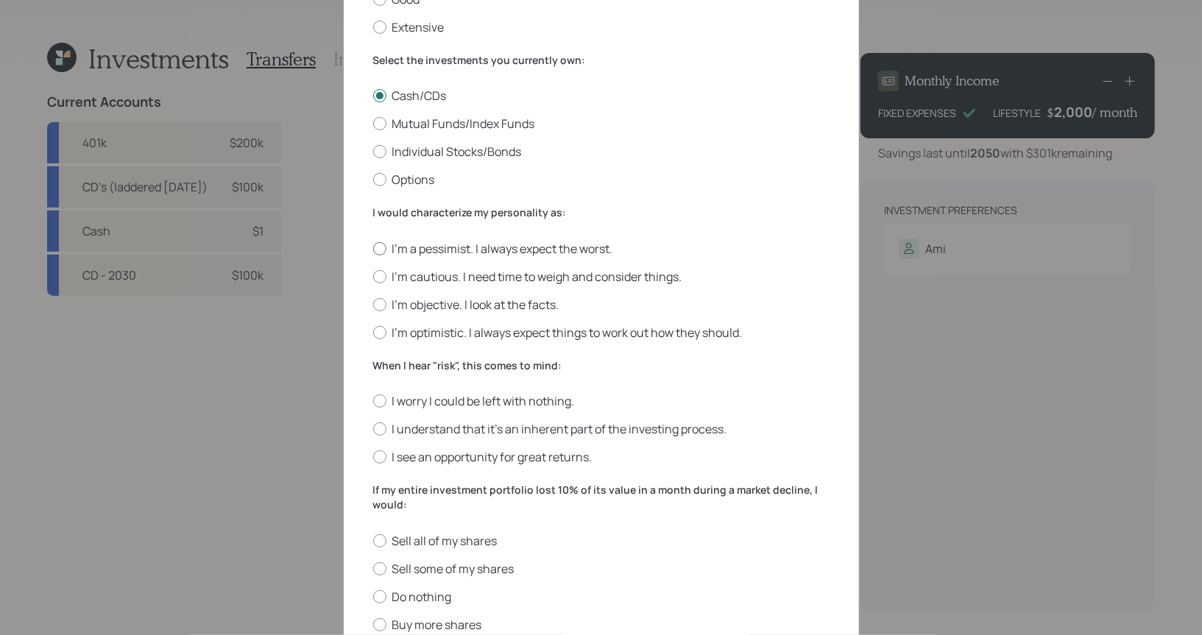
click at [545, 252] on label "I'm a pessimist. I always expect the worst." at bounding box center [601, 249] width 456 height 16
click at [373, 249] on input "I'm a pessimist. I always expect the worst." at bounding box center [372, 248] width 1 height 1
radio input "true"
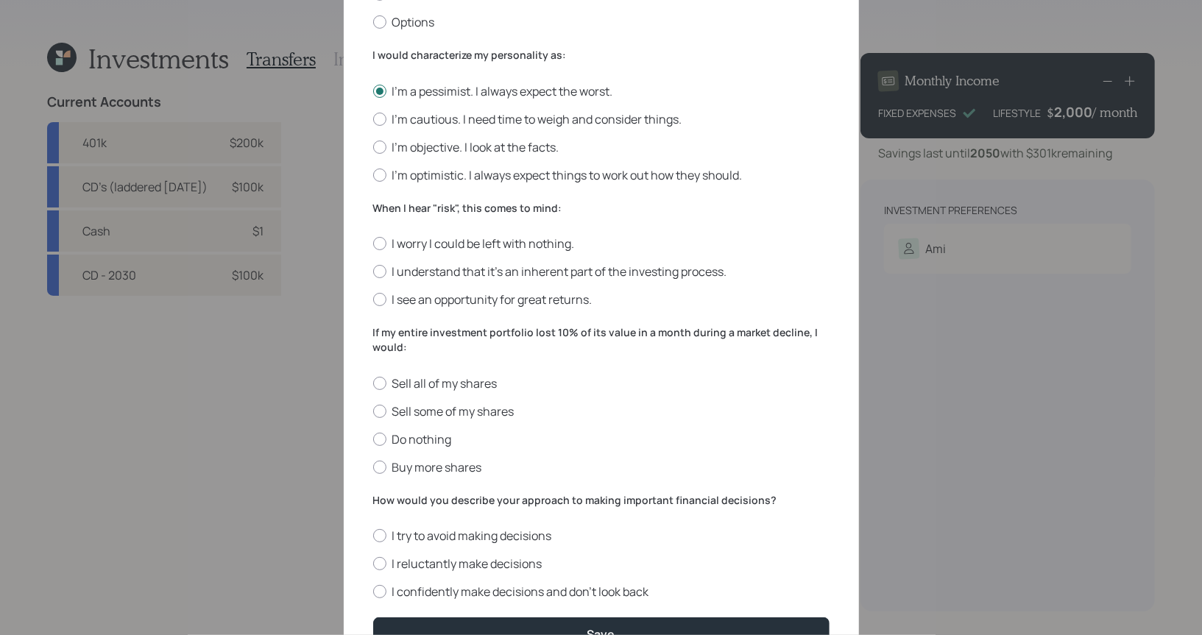
scroll to position [364, 0]
click at [556, 244] on label "I worry I could be left with nothing." at bounding box center [601, 241] width 456 height 16
click at [373, 242] on input "I worry I could be left with nothing." at bounding box center [372, 241] width 1 height 1
radio input "true"
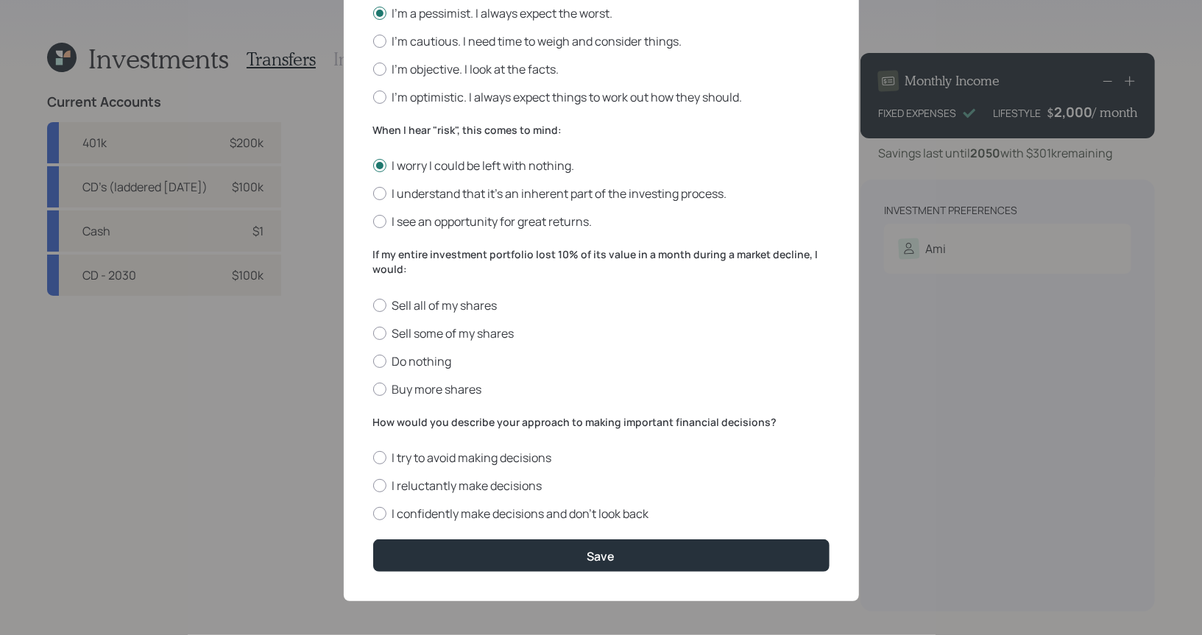
scroll to position [446, 0]
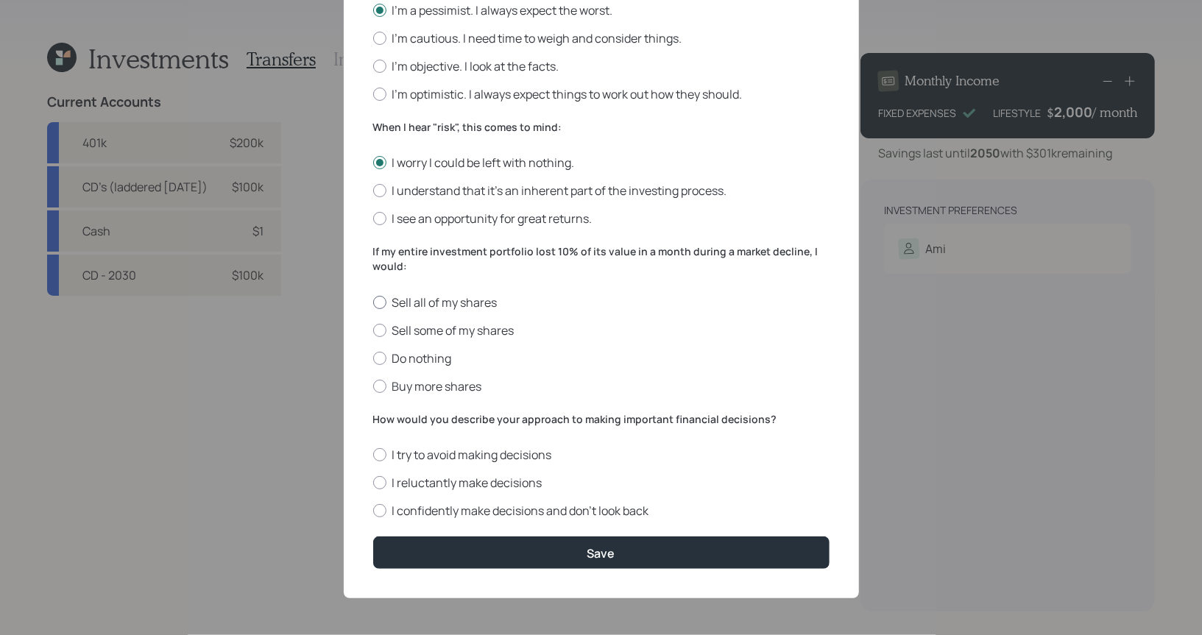
click at [466, 298] on label "Sell all of my shares" at bounding box center [601, 302] width 456 height 16
click at [373, 302] on input "Sell all of my shares" at bounding box center [372, 302] width 1 height 1
radio input "true"
click at [597, 510] on label "I confidently make decisions and don’t look back" at bounding box center [601, 511] width 456 height 16
click at [373, 511] on input "I confidently make decisions and don’t look back" at bounding box center [372, 511] width 1 height 1
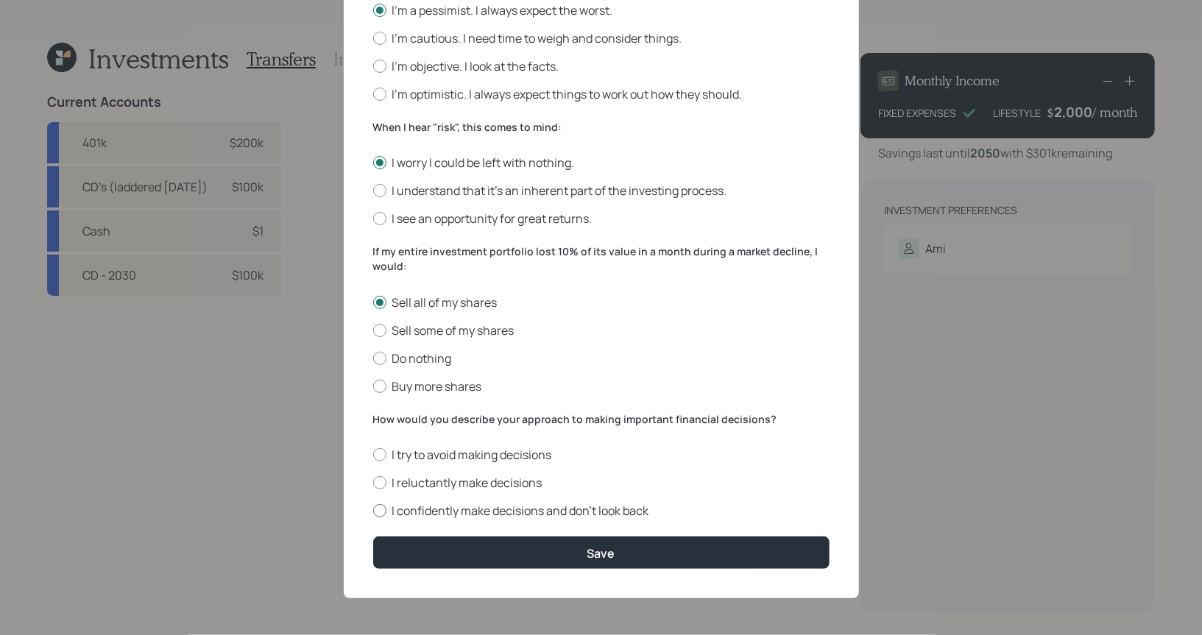
radio input "true"
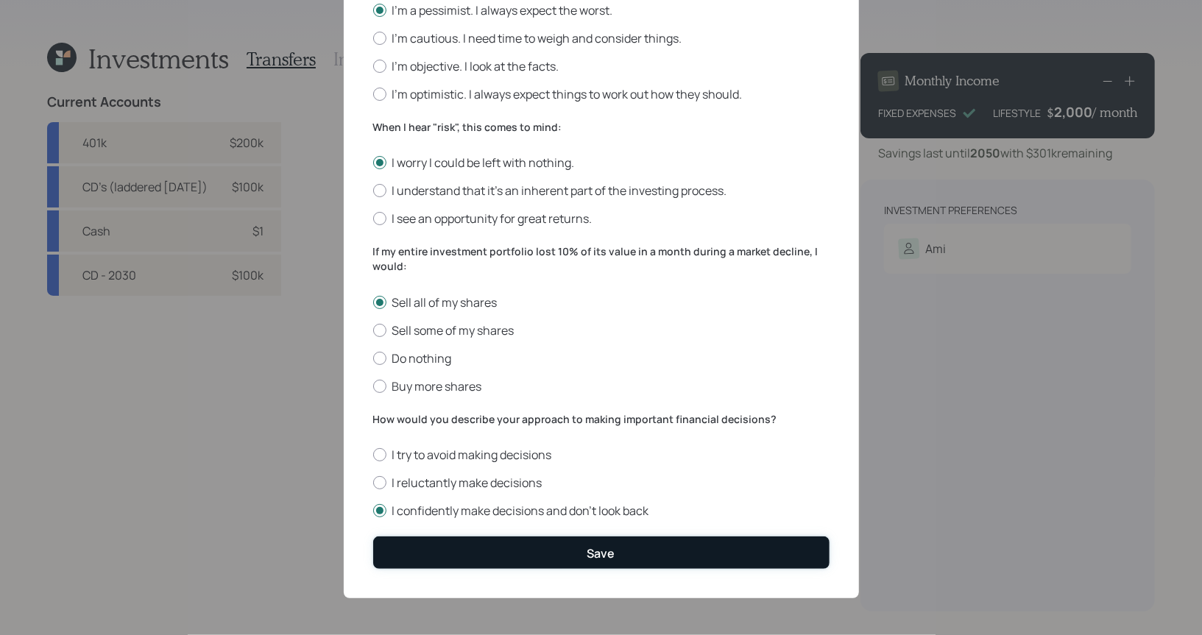
click at [572, 555] on button "Save" at bounding box center [601, 553] width 456 height 32
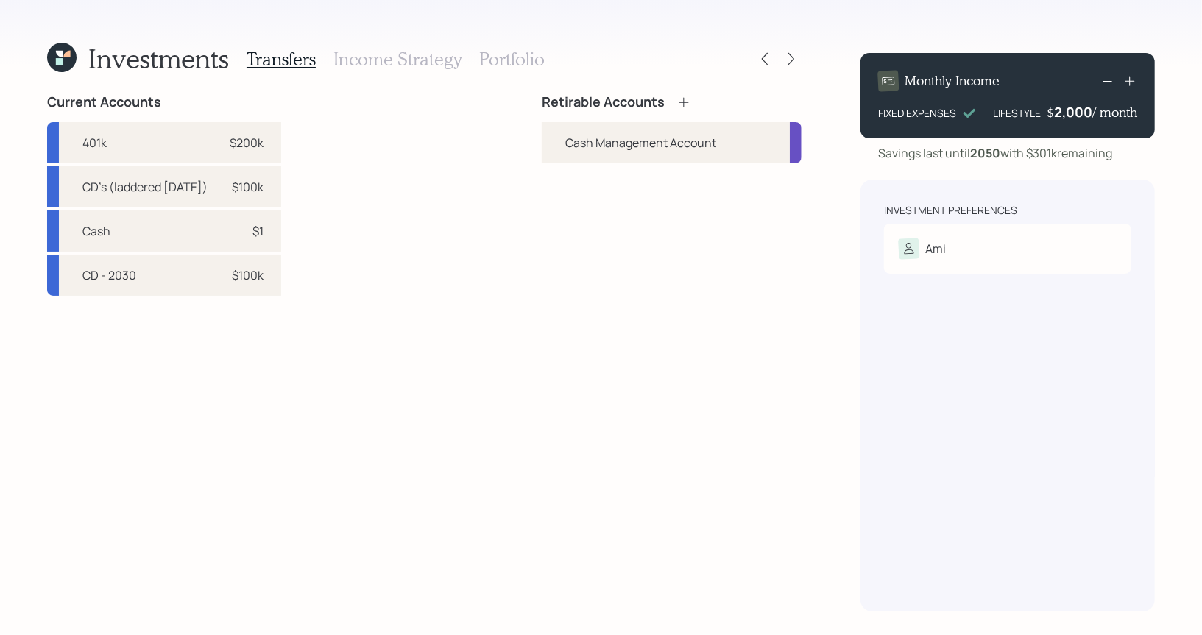
click at [689, 99] on icon at bounding box center [683, 102] width 15 height 15
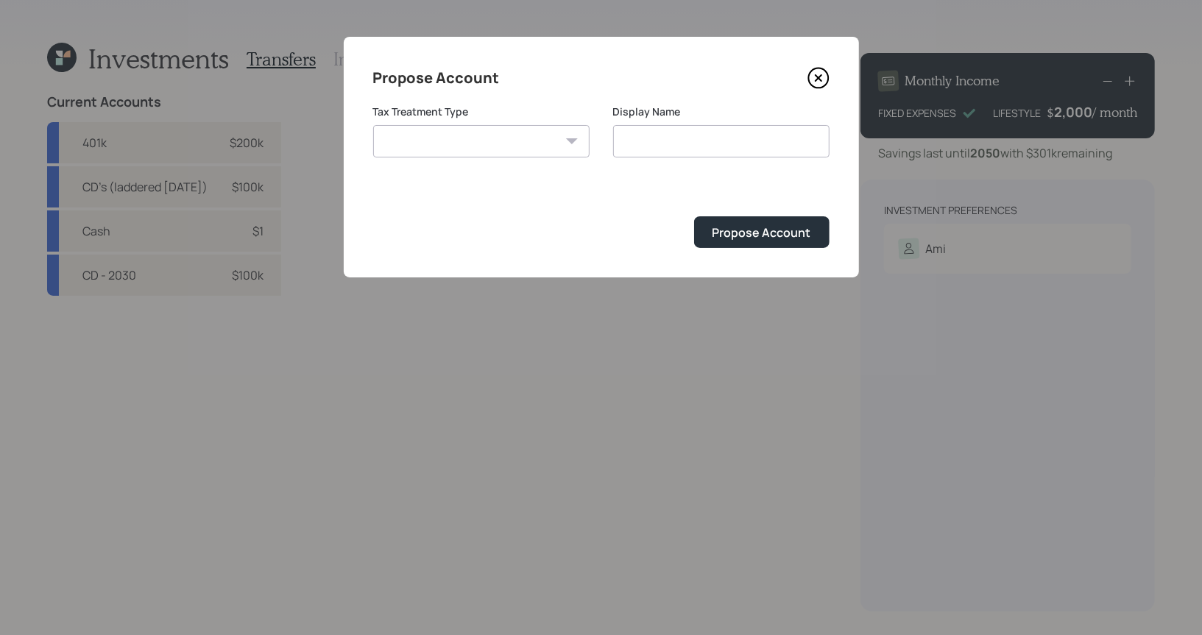
click at [519, 132] on select "[PERSON_NAME] Taxable Traditional" at bounding box center [481, 141] width 216 height 32
select select "traditional"
click at [373, 125] on select "[PERSON_NAME] Taxable Traditional" at bounding box center [481, 141] width 216 height 32
click at [680, 141] on input "Traditional" at bounding box center [721, 141] width 216 height 32
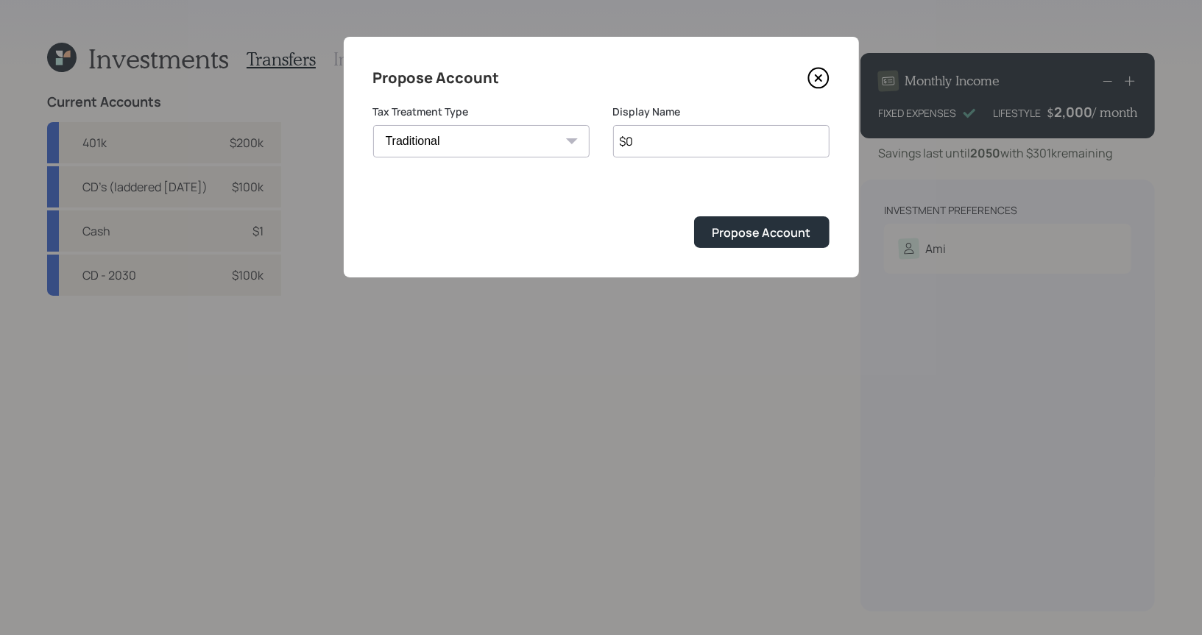
type input "$"
type input "401k"
click at [749, 237] on div "Propose Account" at bounding box center [762, 233] width 99 height 16
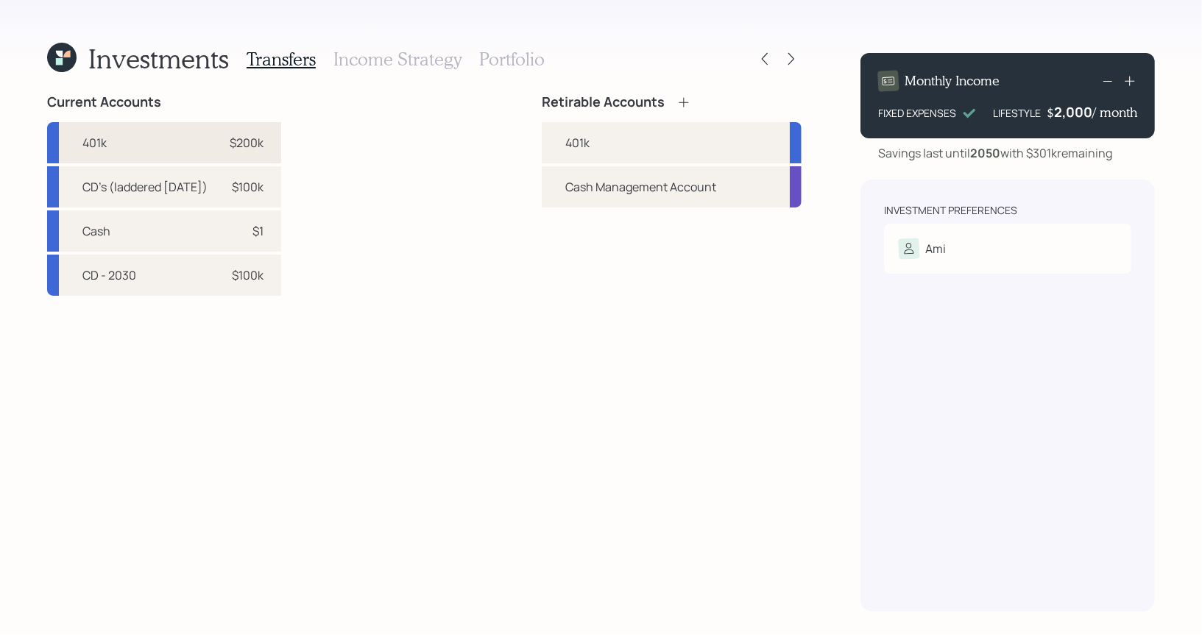
click at [238, 140] on div "$200k" at bounding box center [241, 143] width 44 height 18
click at [602, 136] on div "401k" at bounding box center [672, 142] width 260 height 41
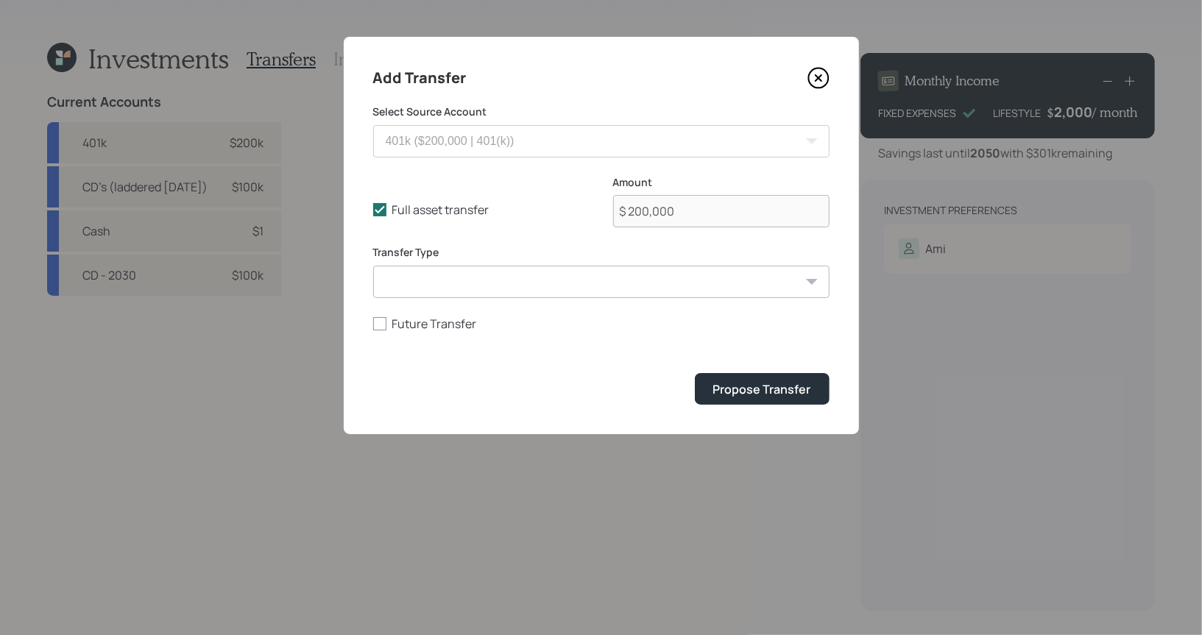
click at [422, 282] on select "ACAT Transfer Non ACAT Transfer Capitalize Rollover Rollover Deposit" at bounding box center [601, 282] width 456 height 32
select select "rollover"
click at [373, 266] on select "ACAT Transfer Non ACAT Transfer Capitalize Rollover Rollover Deposit" at bounding box center [601, 282] width 456 height 32
click at [761, 394] on div "Propose Transfer" at bounding box center [762, 389] width 98 height 16
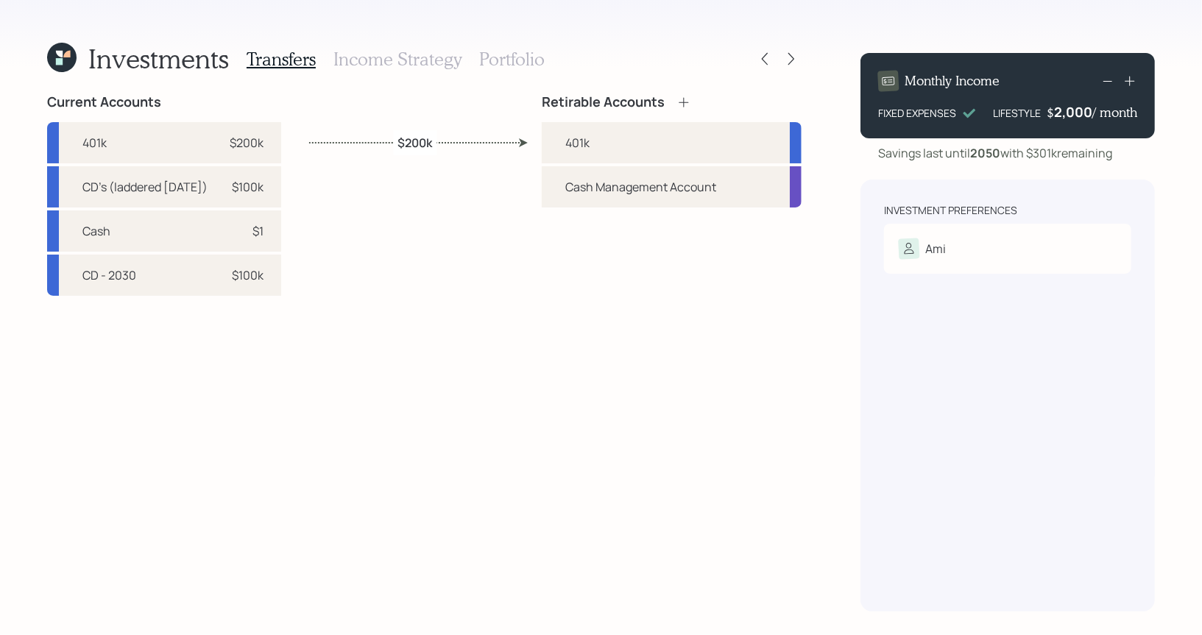
click at [519, 61] on h3 "Portfolio" at bounding box center [512, 59] width 66 height 21
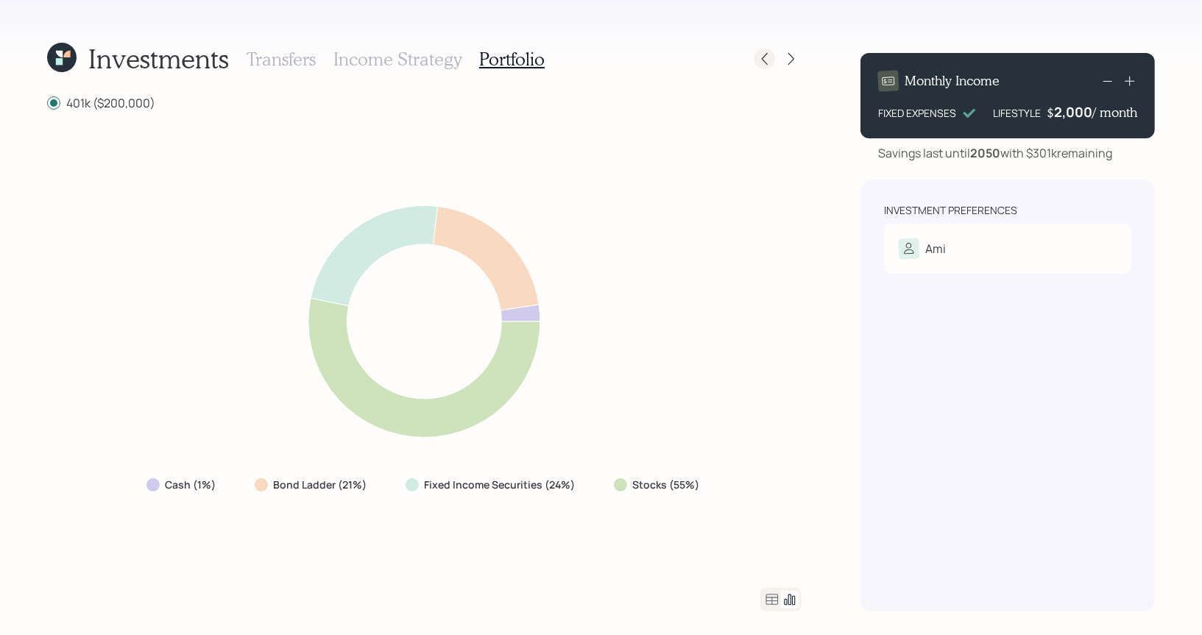
click at [768, 61] on icon at bounding box center [764, 59] width 15 height 15
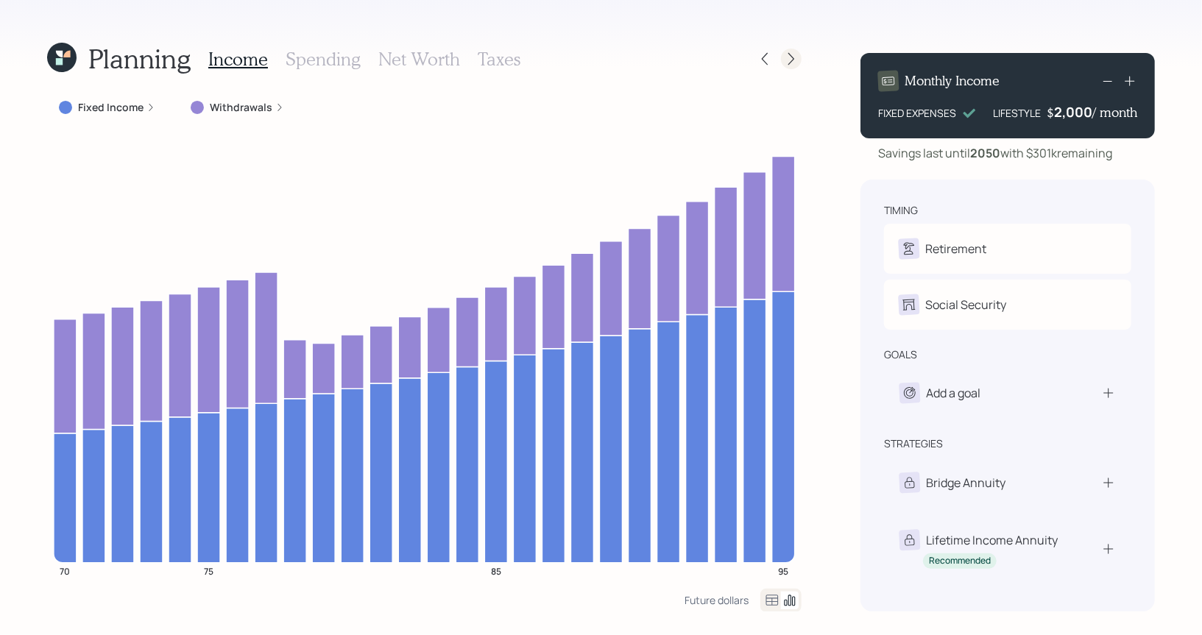
click at [786, 53] on icon at bounding box center [791, 59] width 15 height 15
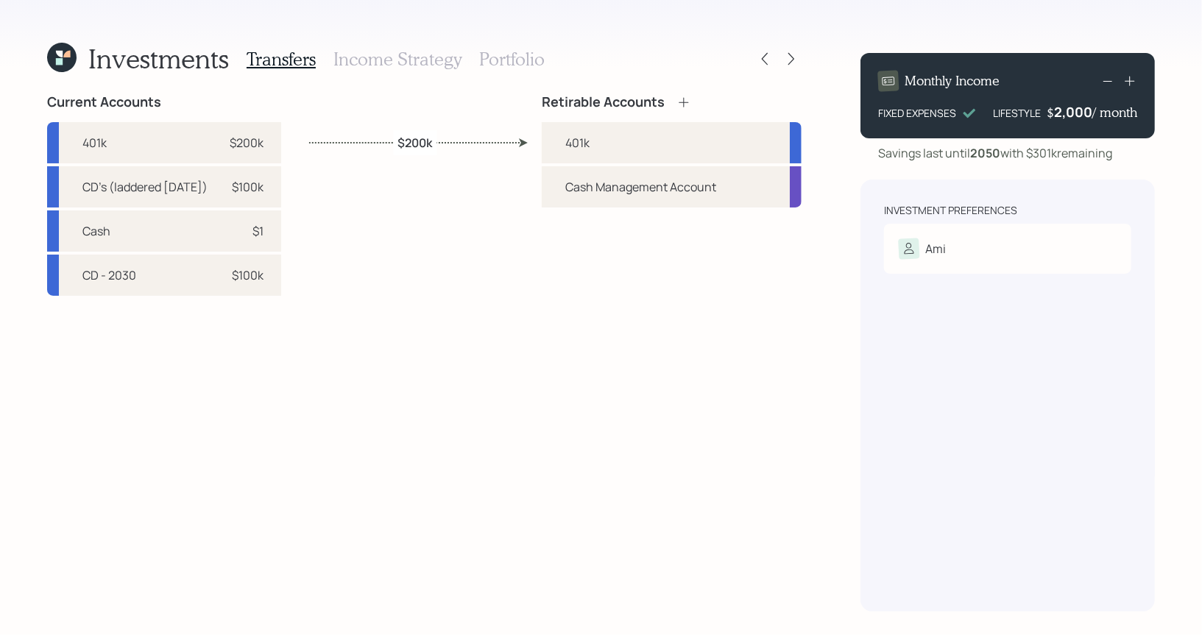
click at [361, 60] on h3 "Income Strategy" at bounding box center [397, 59] width 128 height 21
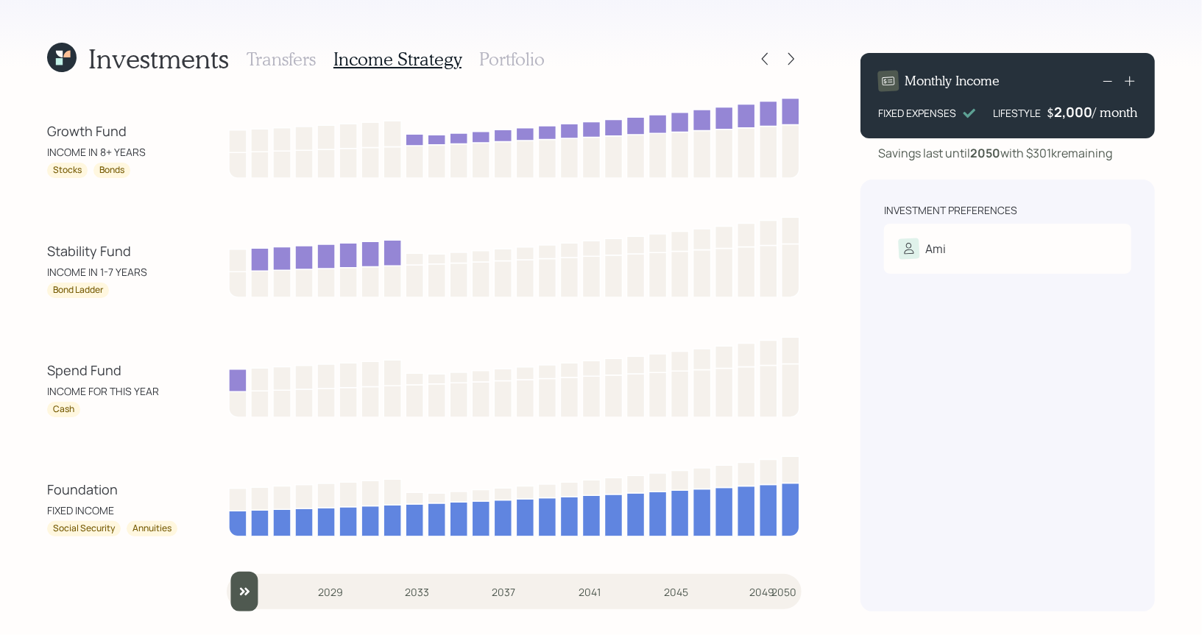
click at [287, 61] on h3 "Transfers" at bounding box center [281, 59] width 69 height 21
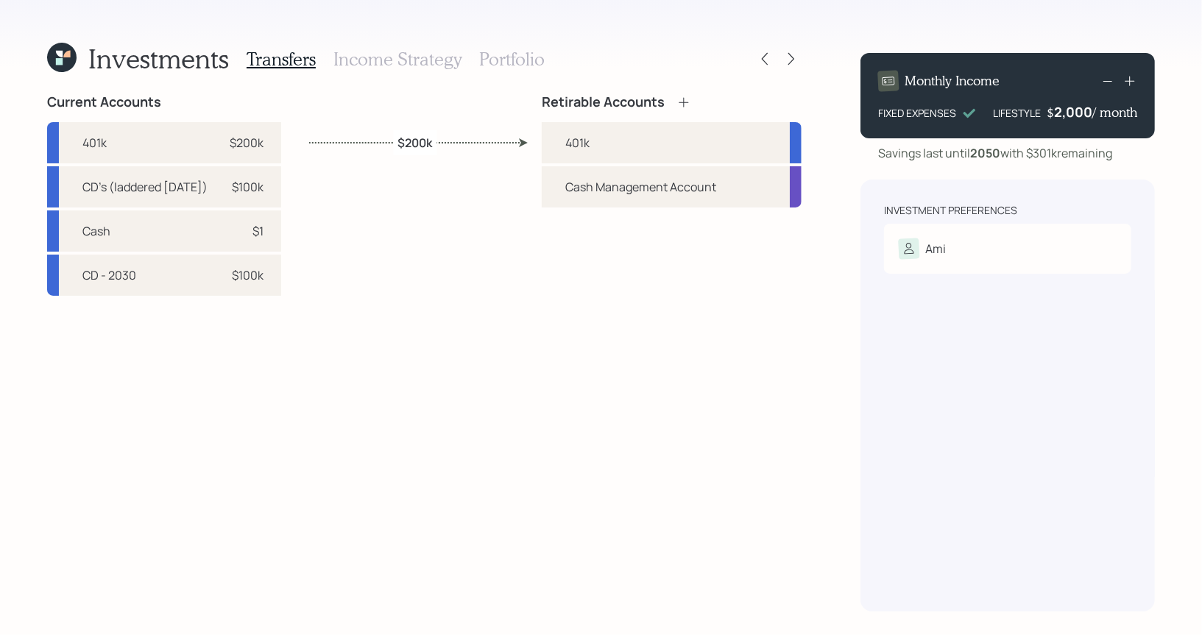
click at [57, 49] on icon at bounding box center [61, 57] width 29 height 29
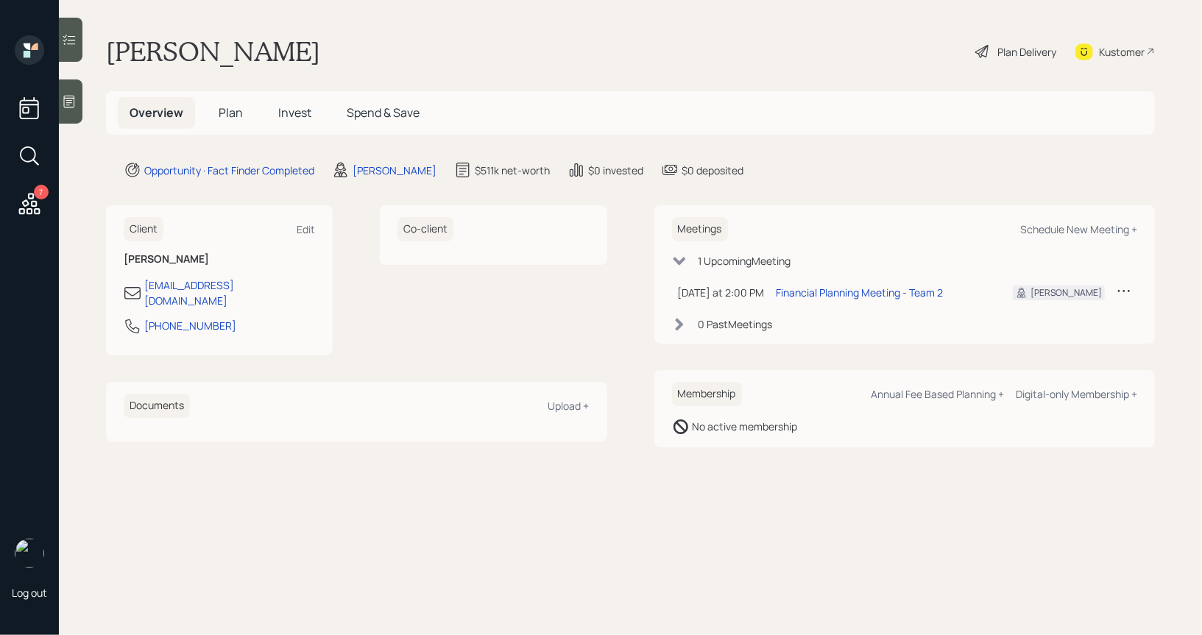
click at [236, 105] on span "Plan" at bounding box center [231, 113] width 24 height 16
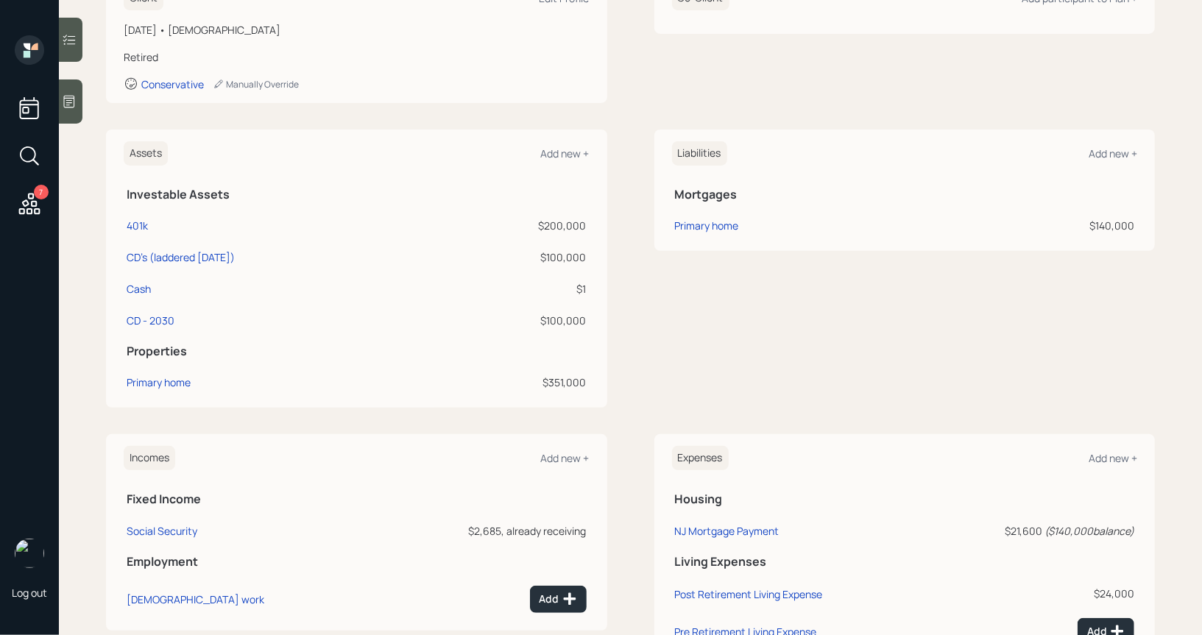
scroll to position [358, 0]
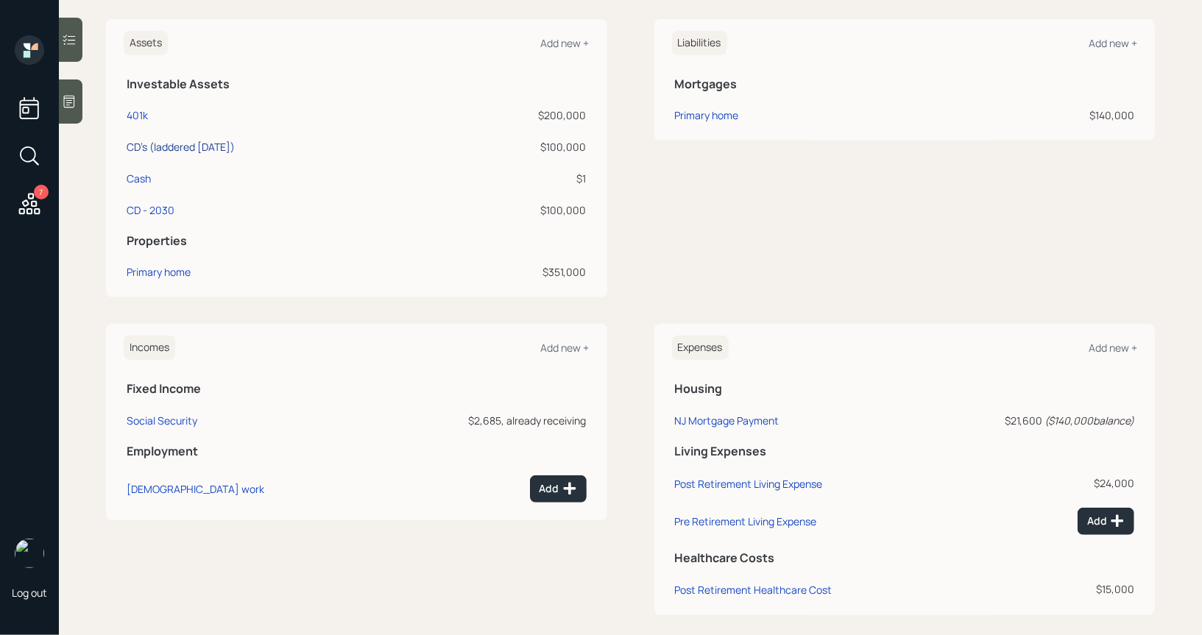
click at [140, 144] on div "CD's (laddered [DATE])" at bounding box center [181, 146] width 108 height 15
select select "taxable"
select select "conservative"
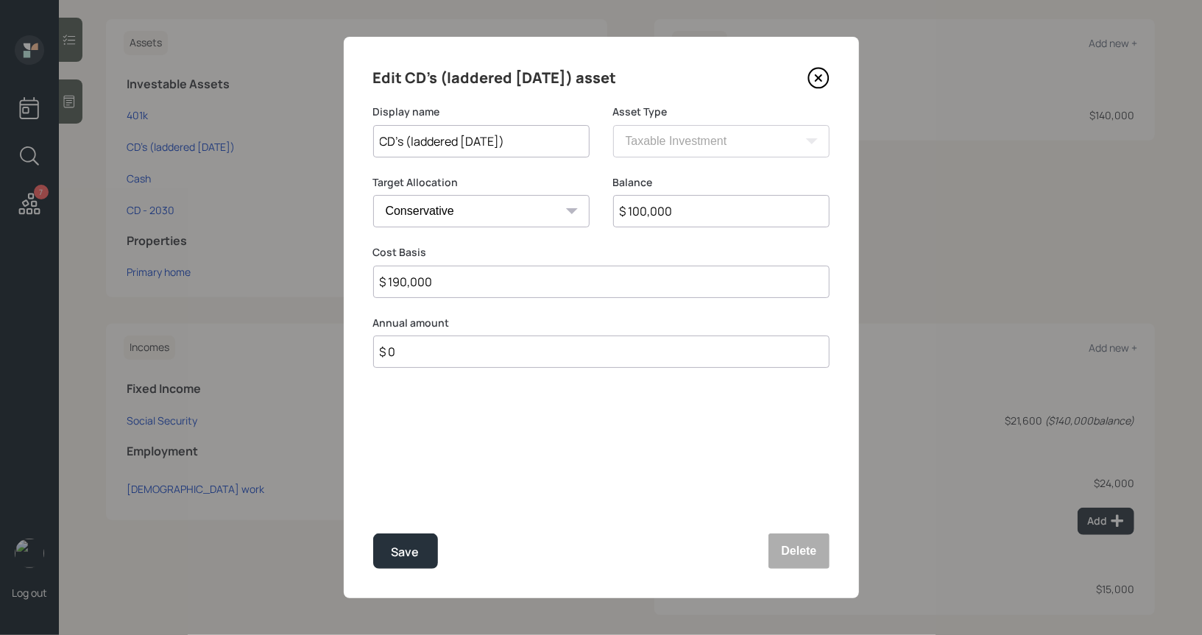
click at [524, 144] on input "CD's (laddered [DATE])" at bounding box center [481, 141] width 216 height 32
click at [542, 137] on input "CD's (laddered [DATE])" at bounding box center [481, 141] width 216 height 32
click at [803, 559] on button "Delete" at bounding box center [798, 551] width 60 height 35
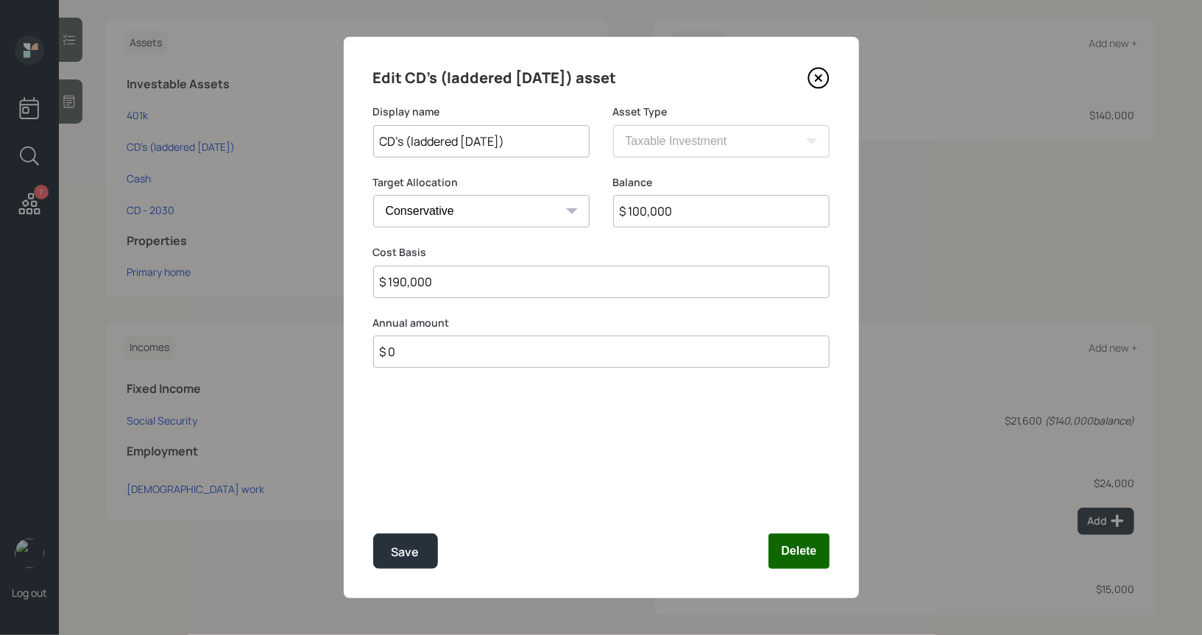
scroll to position [341, 0]
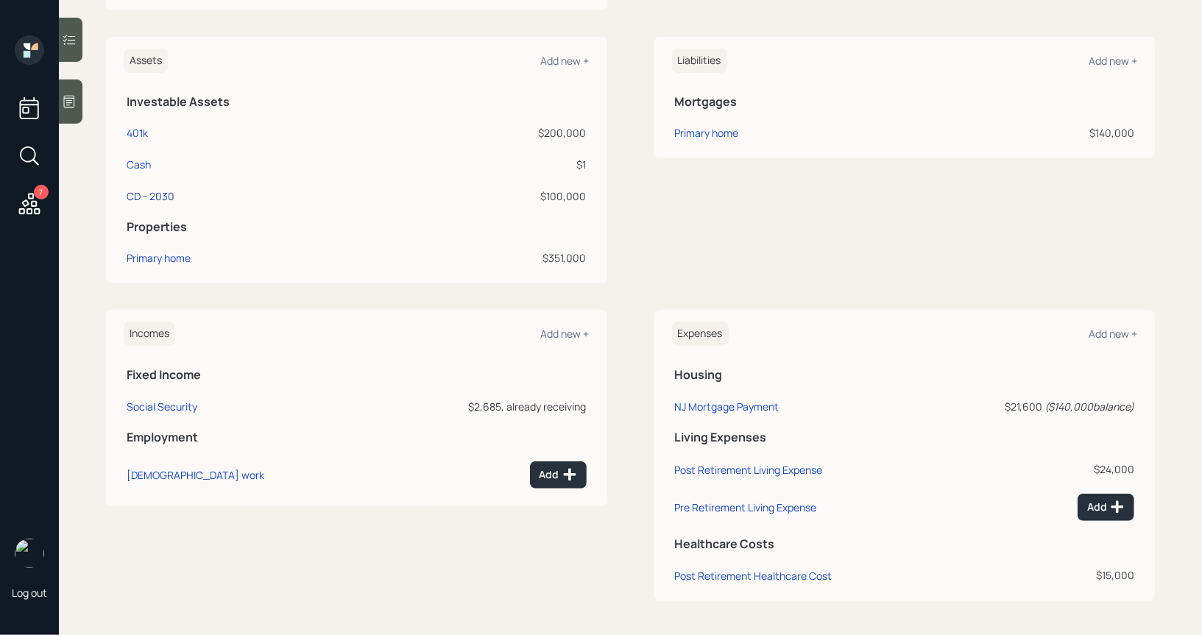
click at [146, 198] on div "CD - 2030" at bounding box center [151, 195] width 48 height 15
select select "taxable"
select select "conservative"
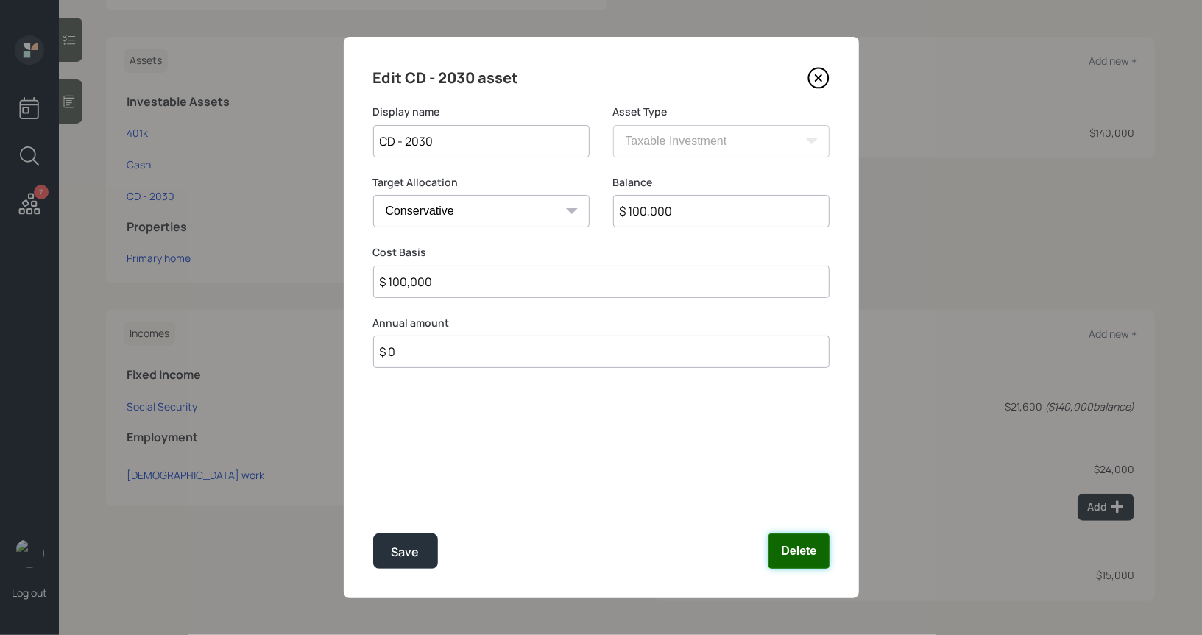
click at [794, 552] on button "Delete" at bounding box center [798, 551] width 60 height 35
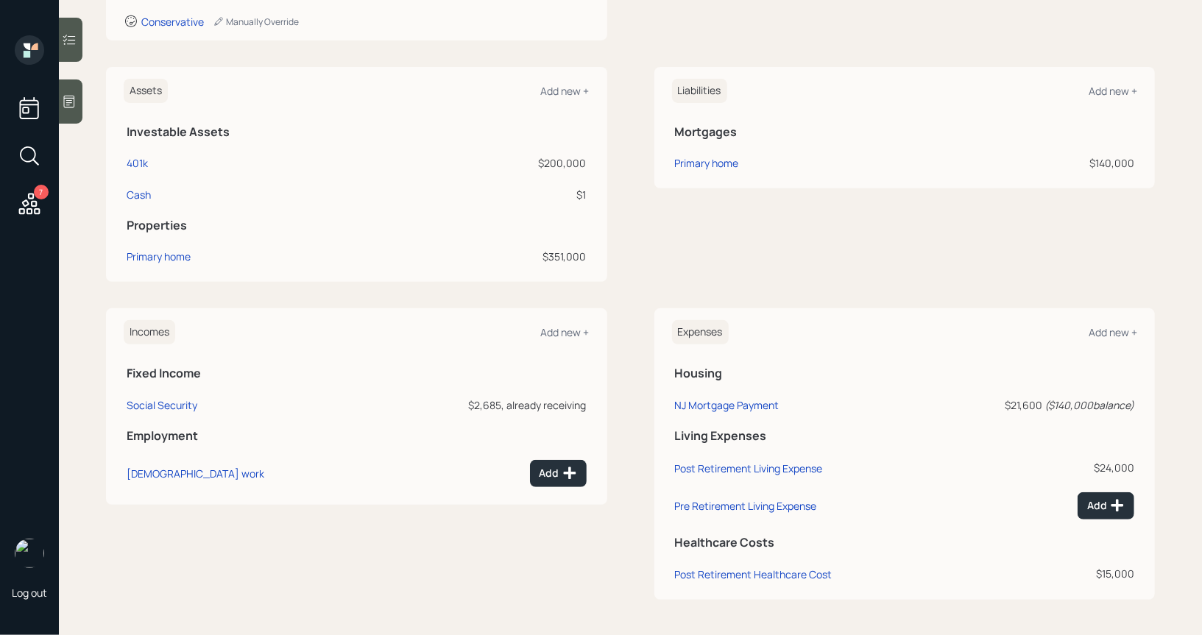
scroll to position [309, 0]
click at [568, 91] on div "Add new +" at bounding box center [565, 92] width 49 height 14
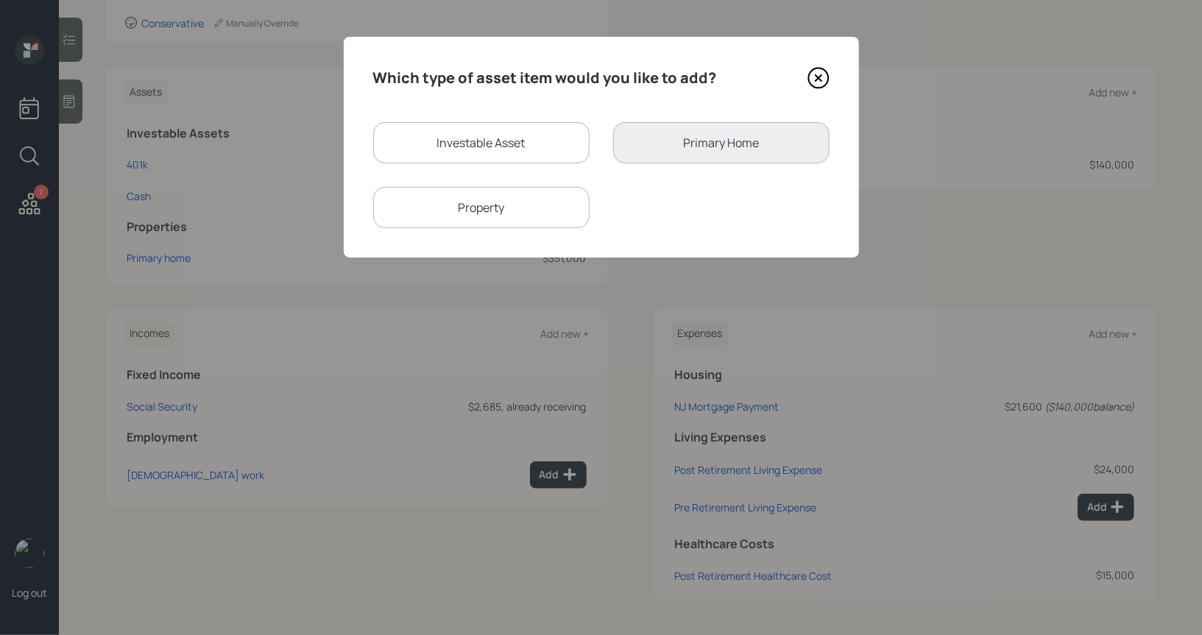
click at [451, 144] on div "Investable Asset" at bounding box center [481, 142] width 216 height 41
select select "taxable"
select select "balanced"
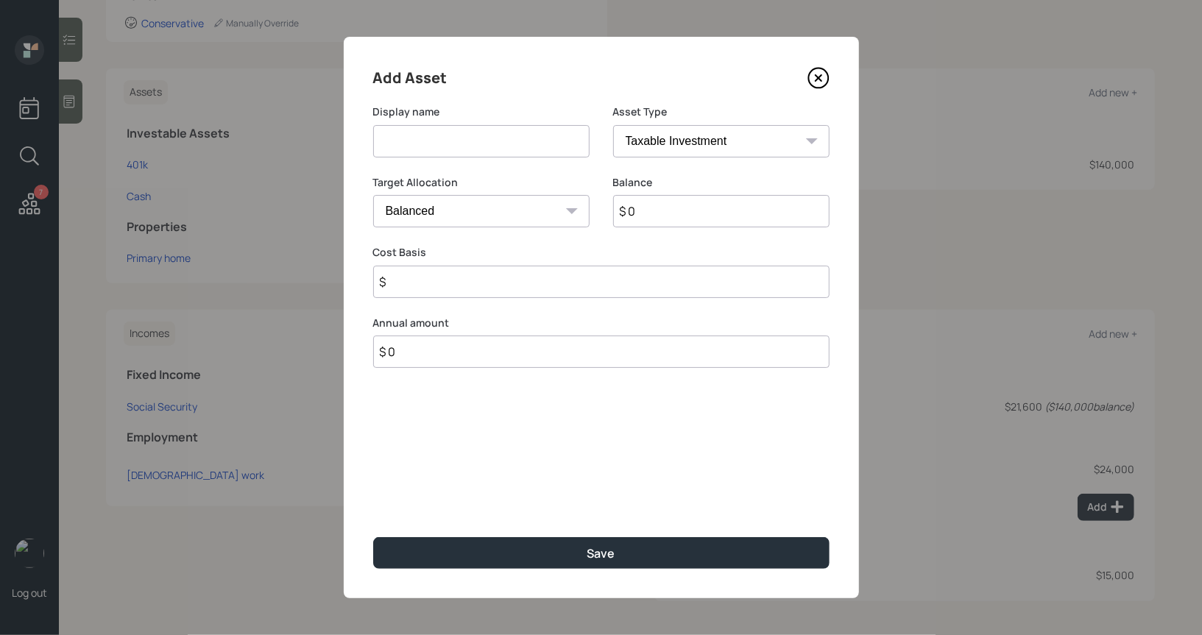
click at [492, 143] on input at bounding box center [481, 141] width 216 height 32
type input "CD's"
click at [709, 217] on input "$ 0" at bounding box center [721, 211] width 216 height 32
type input "$ 200,000"
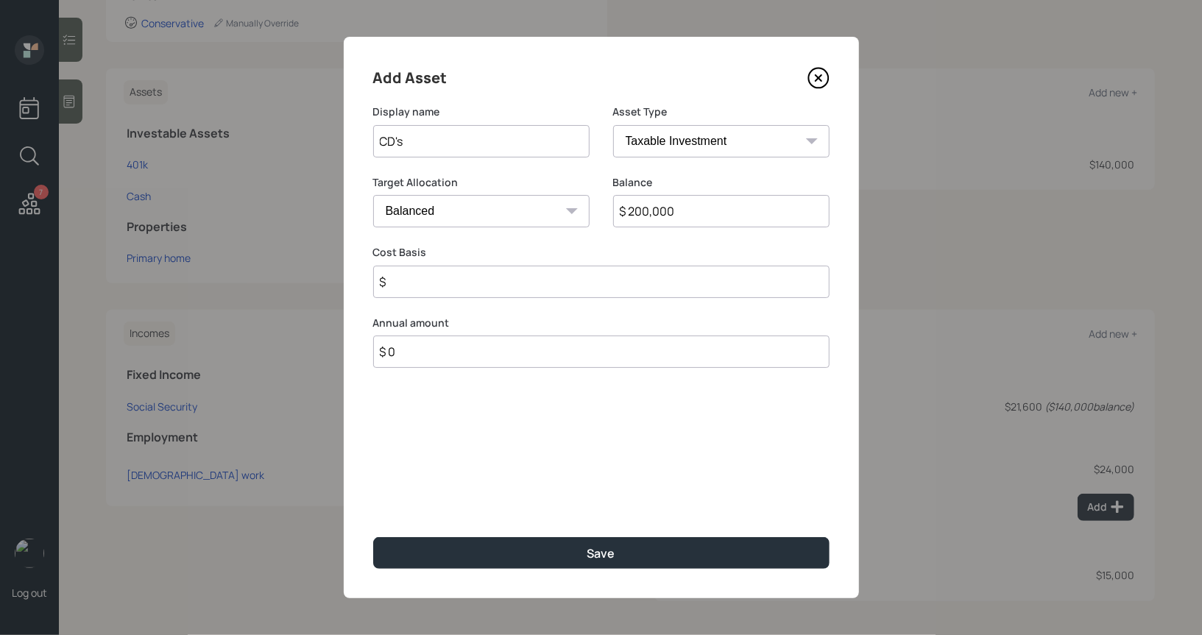
click at [451, 216] on select "Cash Conservative Balanced Aggressive" at bounding box center [481, 211] width 216 height 32
select select "conservative"
click at [373, 195] on select "Cash Conservative Balanced Aggressive" at bounding box center [481, 211] width 216 height 32
click at [448, 292] on input "$" at bounding box center [601, 282] width 456 height 32
click at [749, 145] on select "SEP [PERSON_NAME] IRA 401(k) [PERSON_NAME] 401(k) 403(b) [PERSON_NAME] 403(b) 4…" at bounding box center [721, 141] width 216 height 32
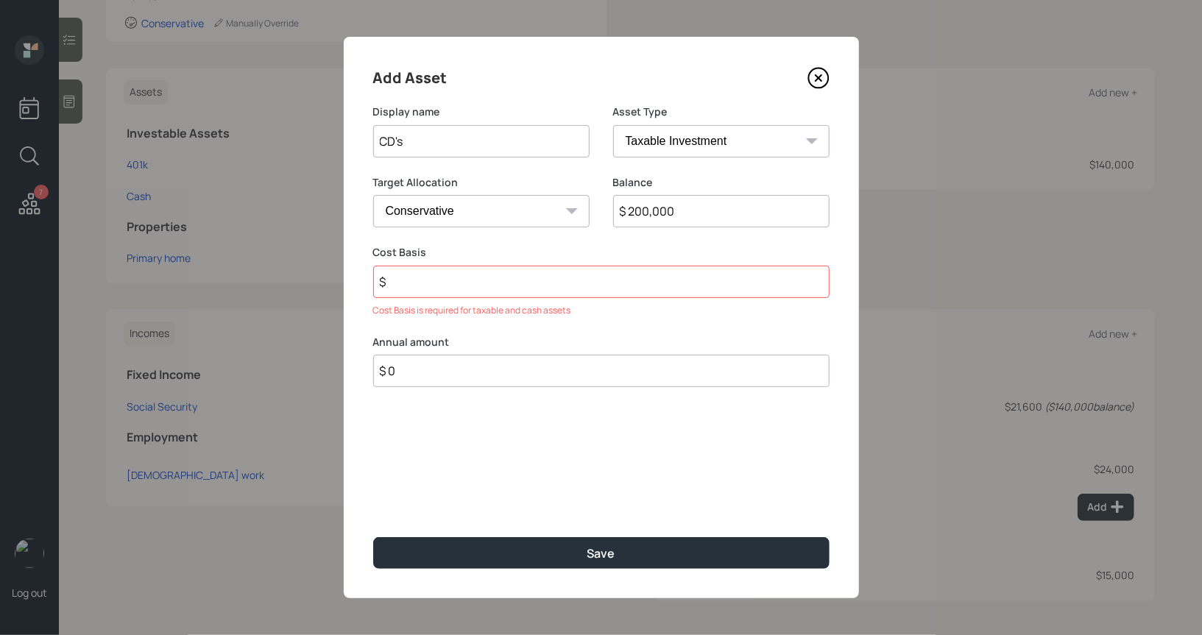
select select "ira"
click at [613, 125] on select "SEP [PERSON_NAME] IRA 401(k) [PERSON_NAME] 401(k) 403(b) [PERSON_NAME] 403(b) 4…" at bounding box center [721, 141] width 216 height 32
type input "$"
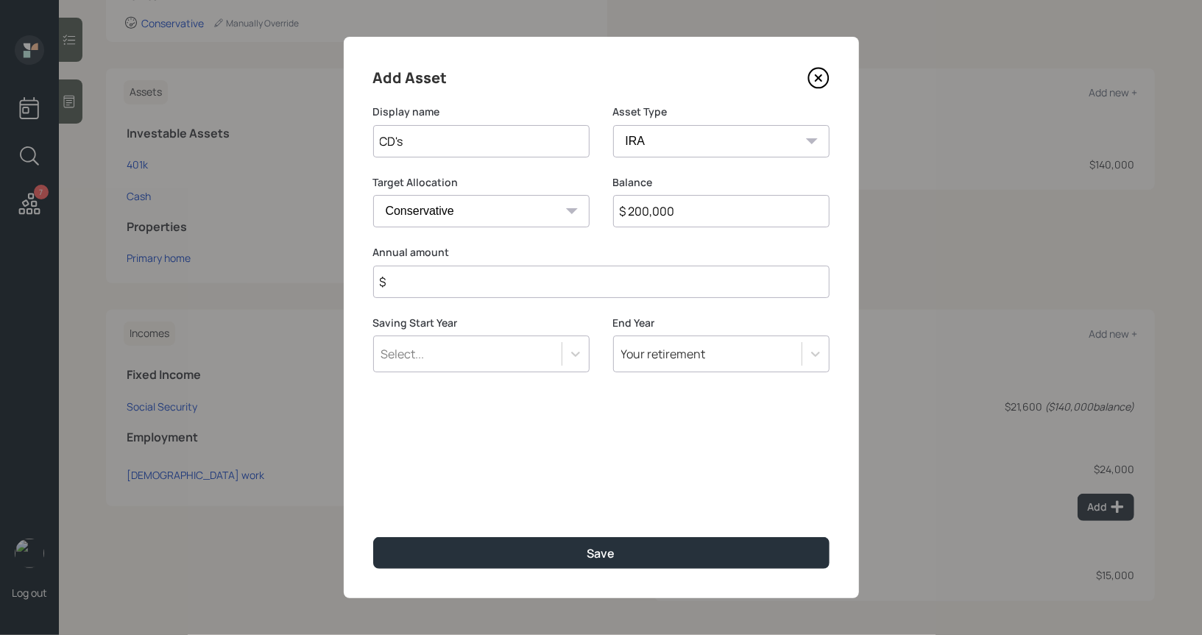
click at [475, 141] on input "CD's" at bounding box center [481, 141] width 216 height 32
type input "CD's (Laddered to 2030)"
click at [425, 291] on input "$" at bounding box center [601, 282] width 456 height 32
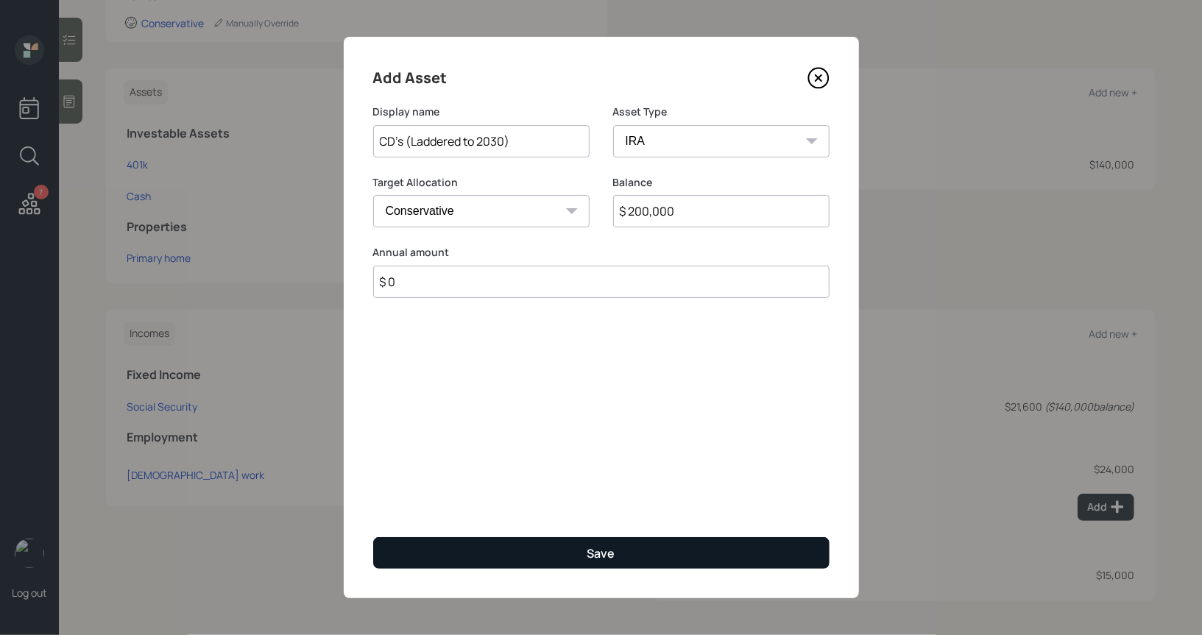
type input "$ 0"
click at [507, 559] on button "Save" at bounding box center [601, 553] width 456 height 32
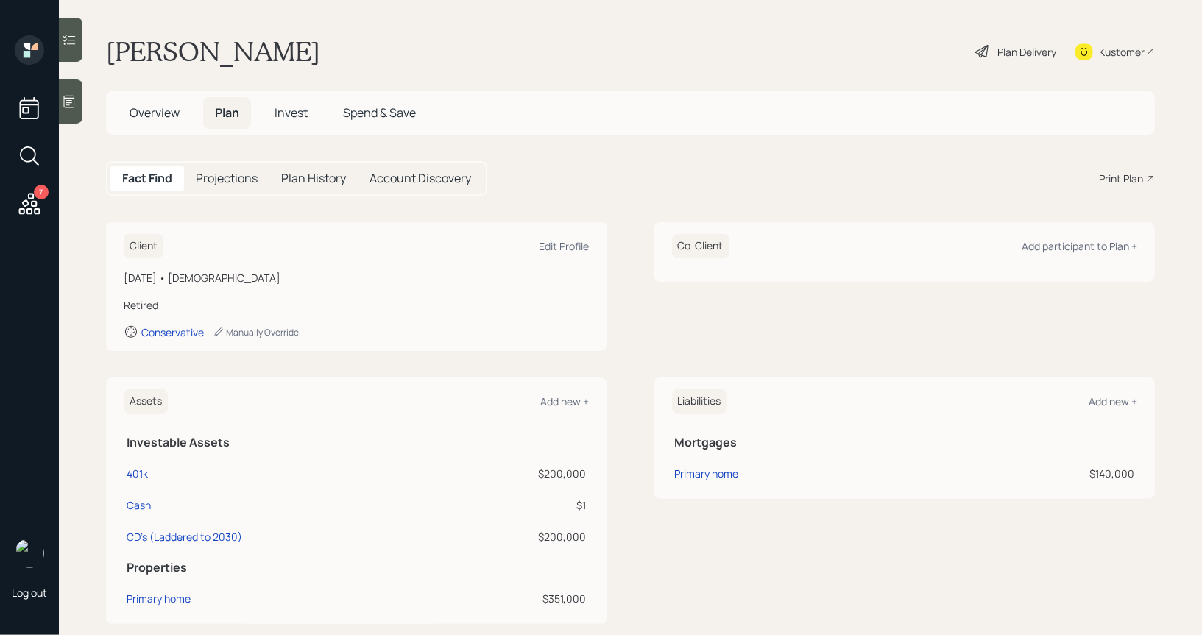
click at [1019, 44] on div "Plan Delivery" at bounding box center [1026, 51] width 59 height 15
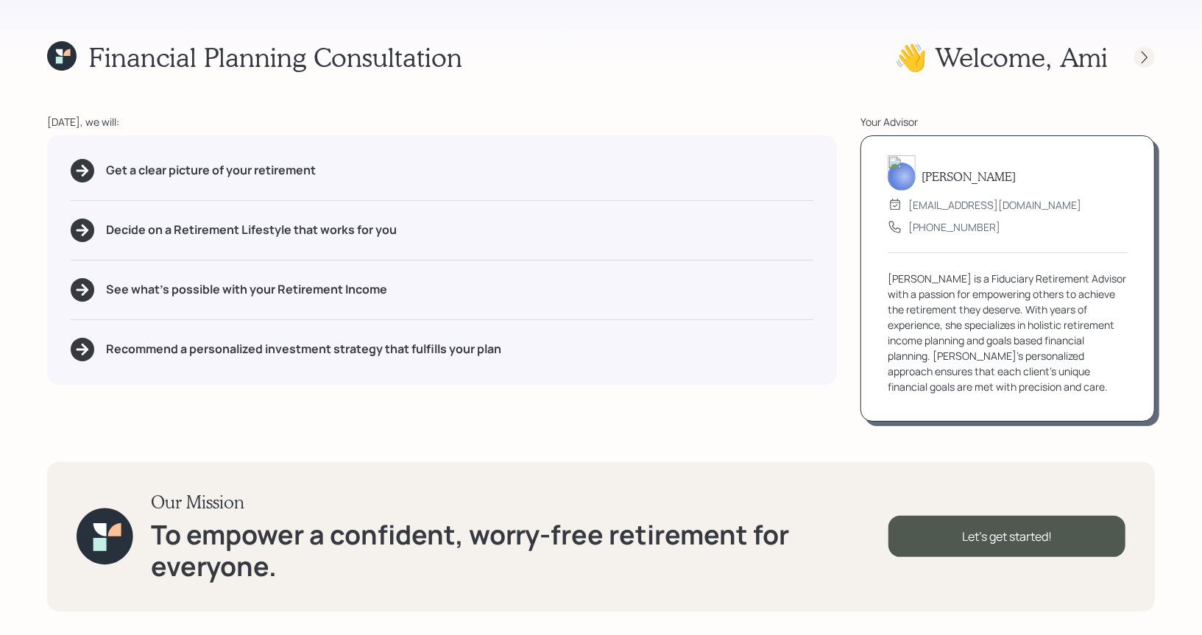
click at [1146, 57] on icon at bounding box center [1144, 57] width 15 height 15
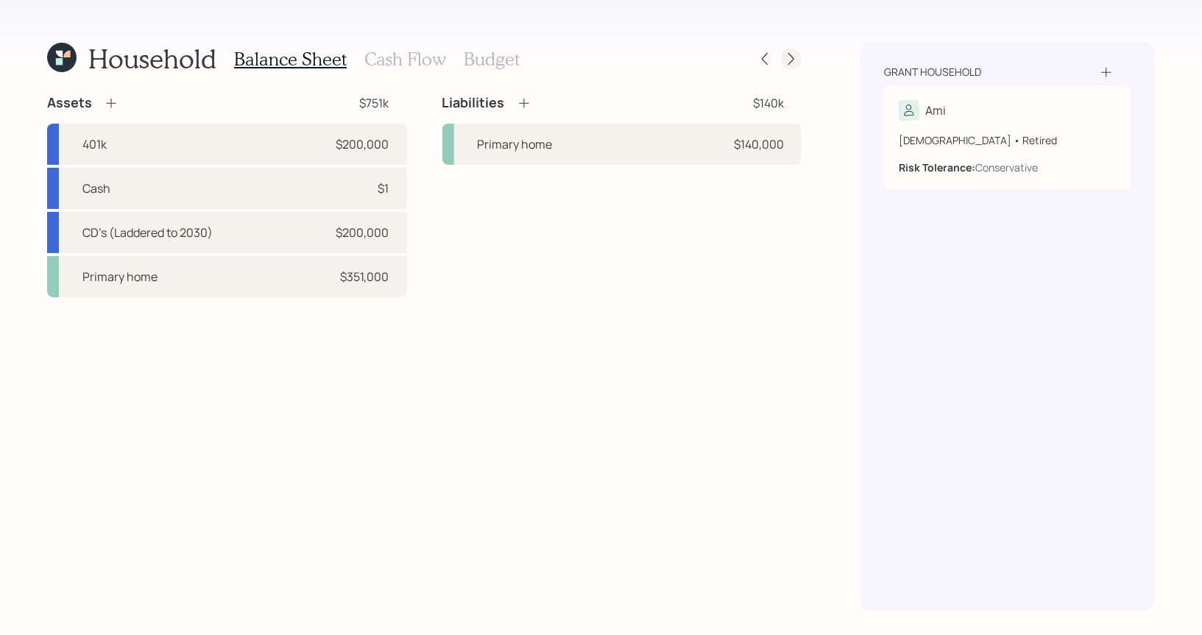
click at [796, 58] on icon at bounding box center [791, 59] width 15 height 15
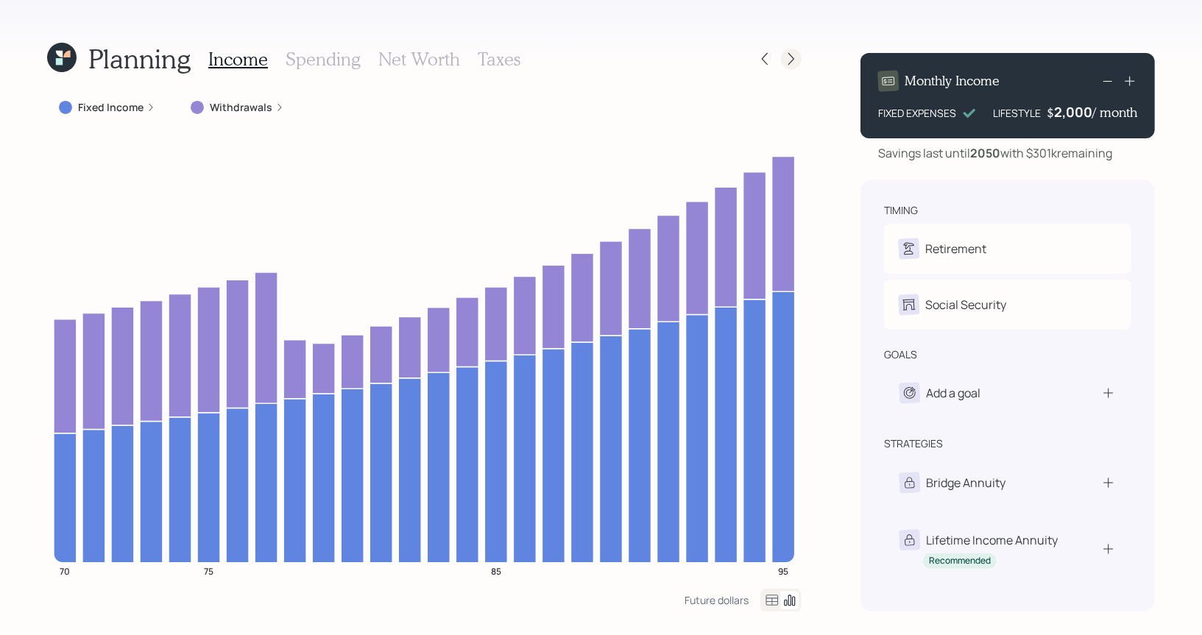
click at [799, 63] on div at bounding box center [791, 59] width 21 height 21
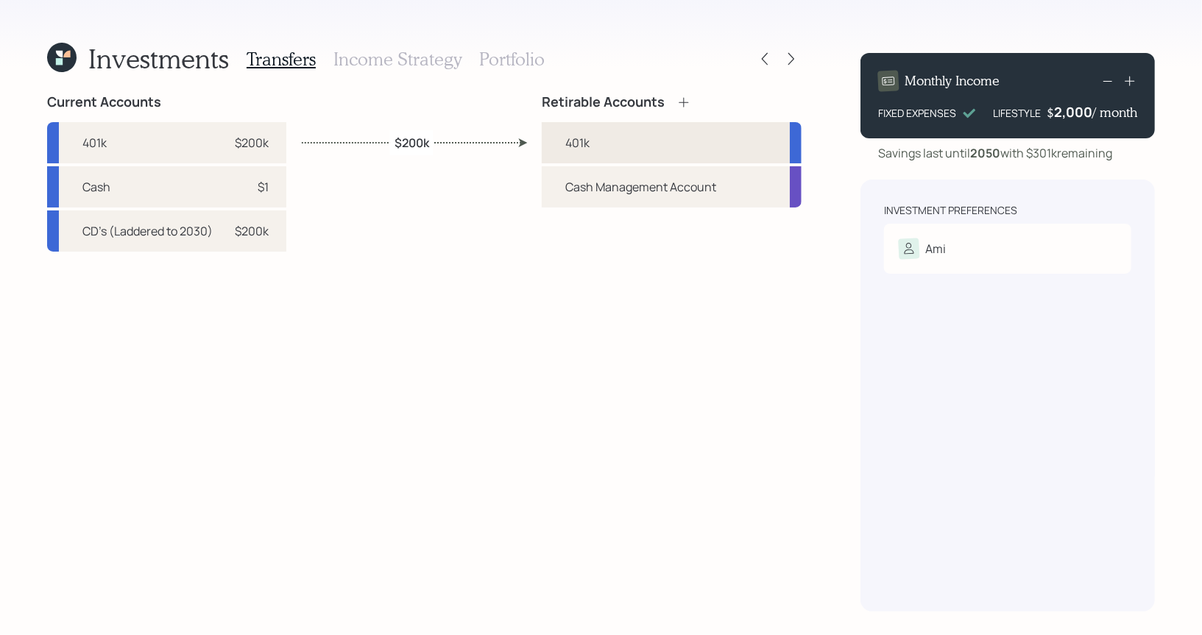
click at [590, 142] on div "401k" at bounding box center [672, 142] width 260 height 41
select select "traditional"
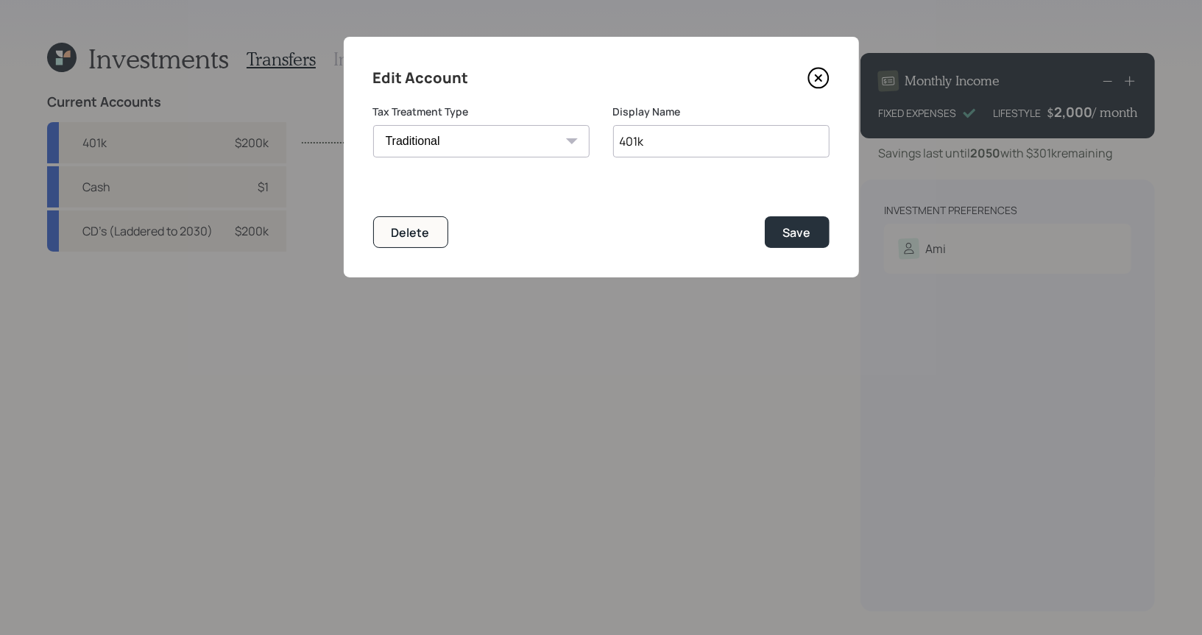
click at [696, 146] on input "401k" at bounding box center [721, 141] width 216 height 32
type input "R"
type input "IRA"
click at [809, 231] on div "Save" at bounding box center [797, 233] width 28 height 16
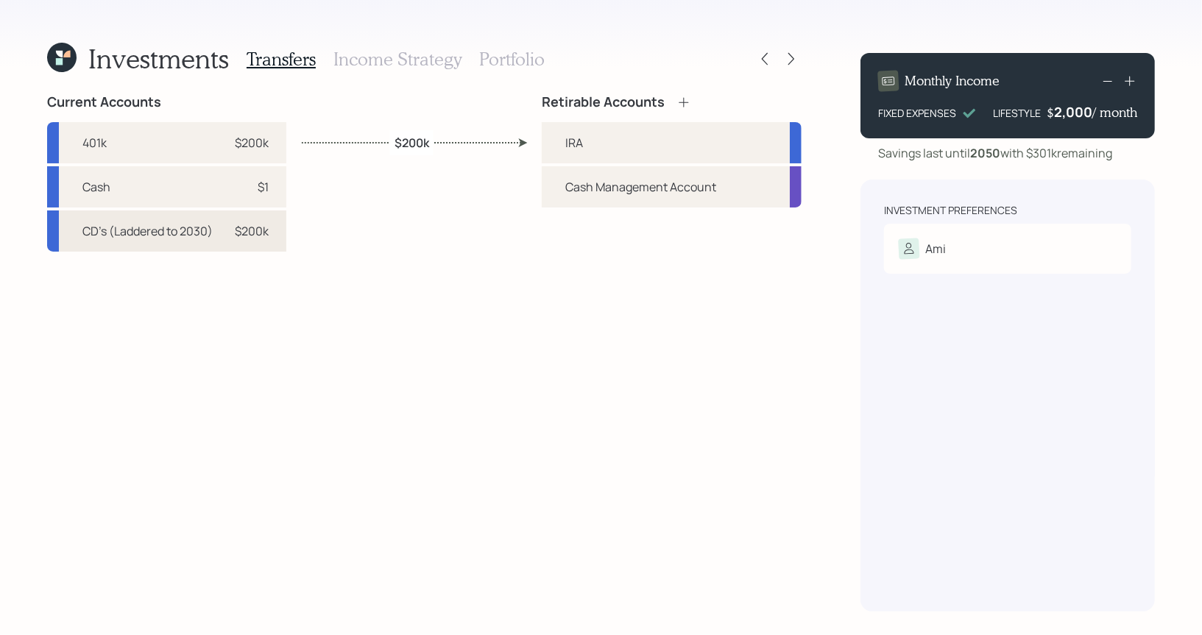
click at [270, 236] on div "CD's (Laddered to 2030) $200k" at bounding box center [166, 231] width 239 height 41
click at [607, 133] on div "IRA" at bounding box center [672, 142] width 260 height 41
select select "d654d4ae-b870-46fa-9012-078a11c953f6"
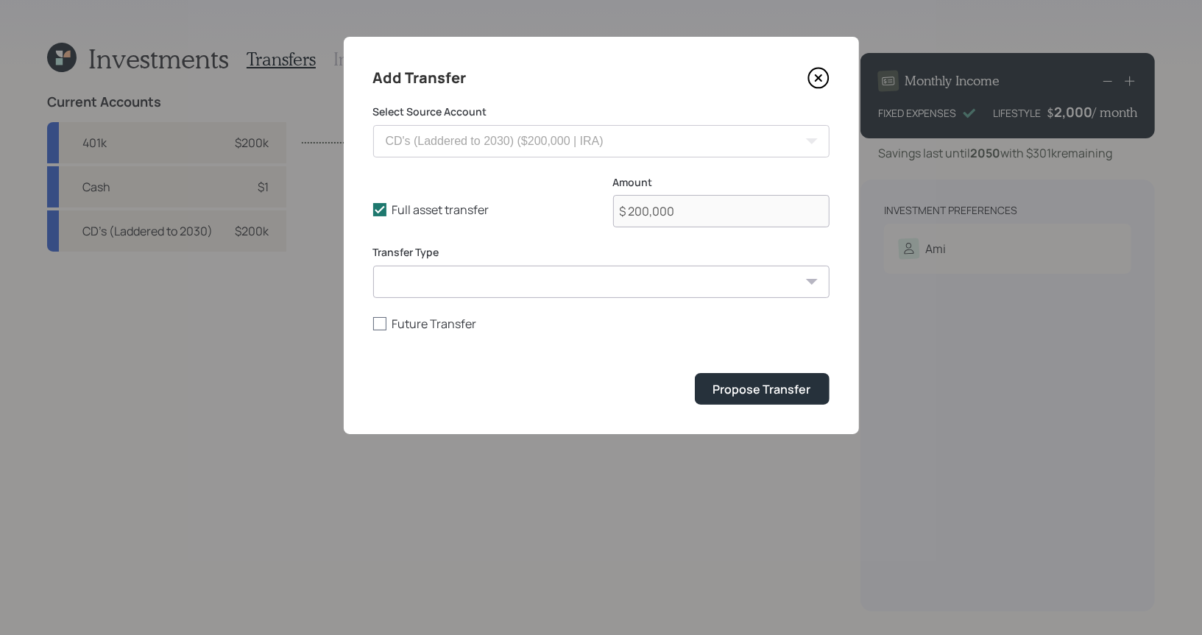
click at [378, 328] on div at bounding box center [379, 323] width 13 height 13
click at [373, 324] on input "Future Transfer" at bounding box center [372, 323] width 1 height 1
checkbox input "true"
select select "9"
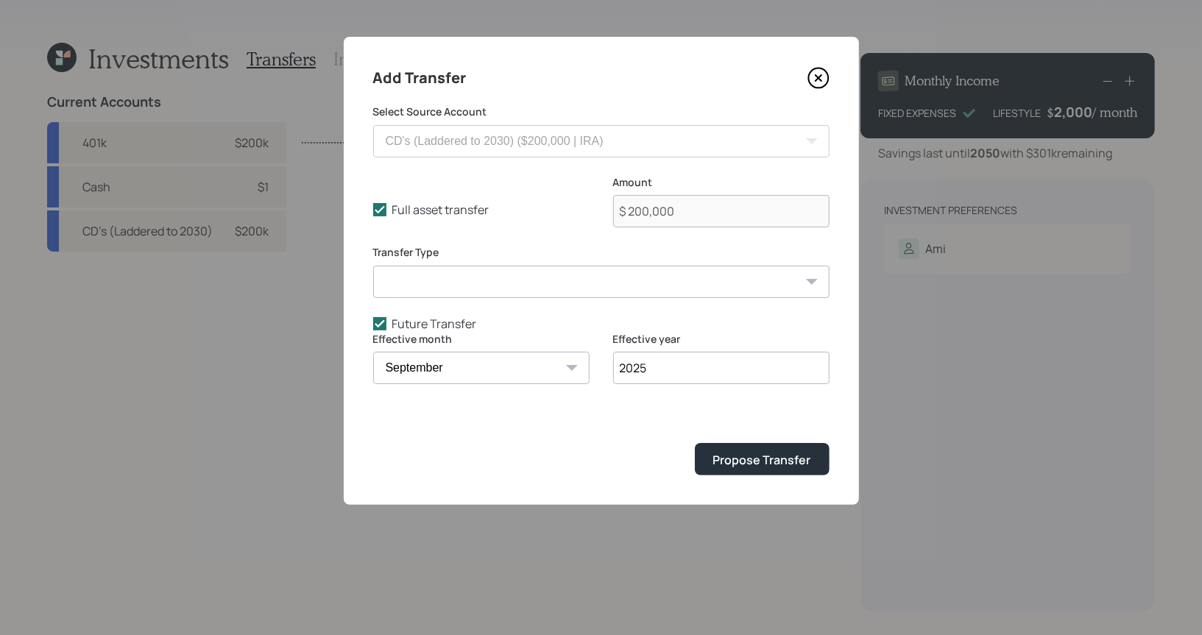
click at [674, 366] on input "2025" at bounding box center [721, 368] width 216 height 32
type input "2030"
click at [779, 464] on div "Propose Transfer" at bounding box center [762, 460] width 98 height 16
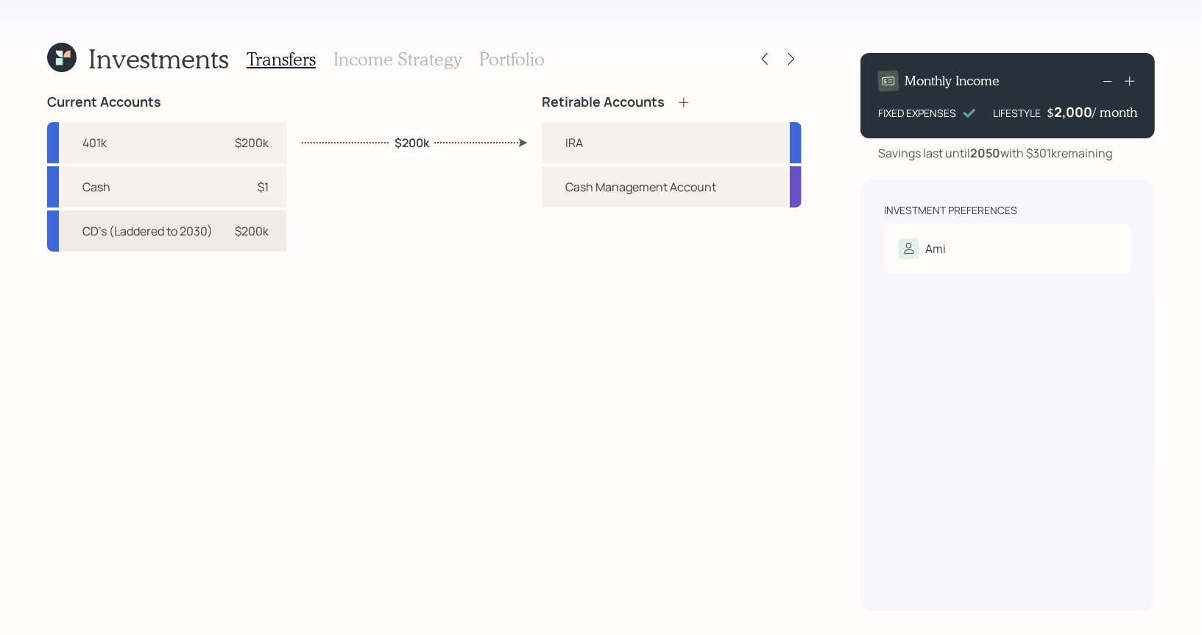
click at [269, 227] on div "$200k" at bounding box center [252, 231] width 34 height 18
click at [563, 141] on div "IRA" at bounding box center [672, 142] width 260 height 41
select select "d654d4ae-b870-46fa-9012-078a11c953f6"
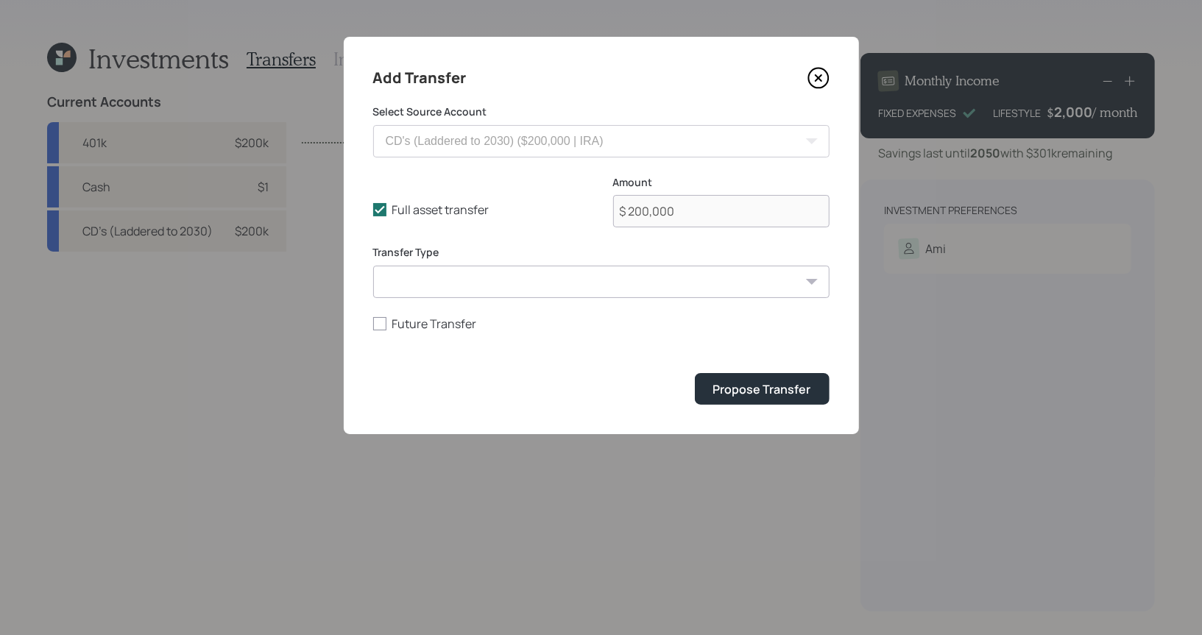
click at [824, 76] on icon at bounding box center [818, 78] width 22 height 22
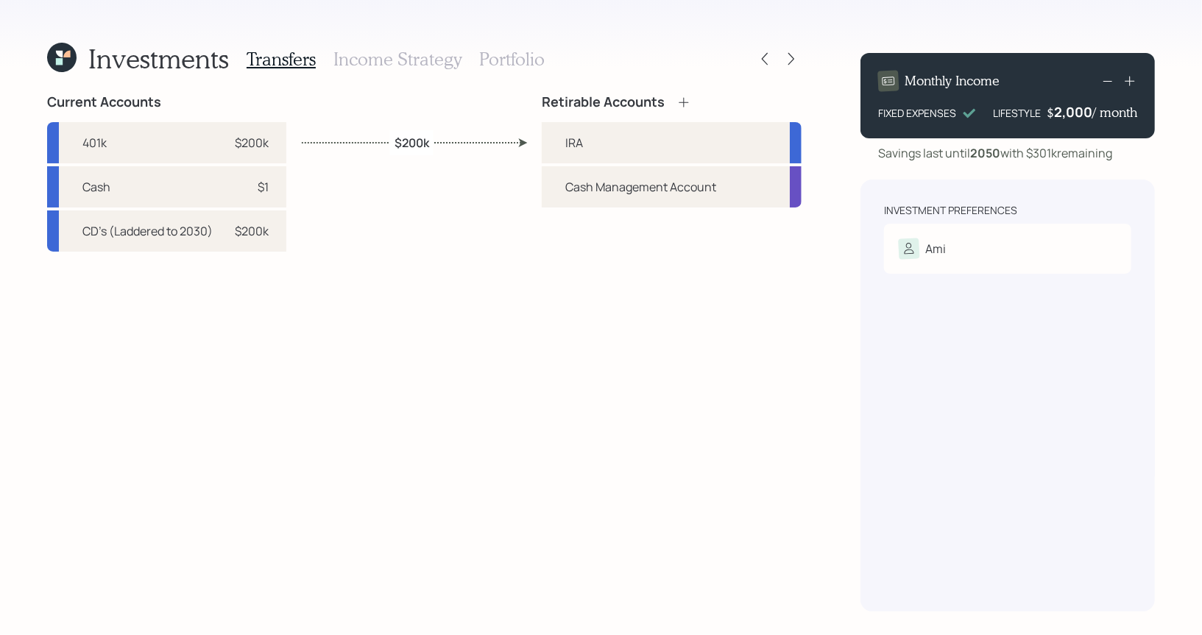
click at [384, 57] on h3 "Income Strategy" at bounding box center [397, 59] width 128 height 21
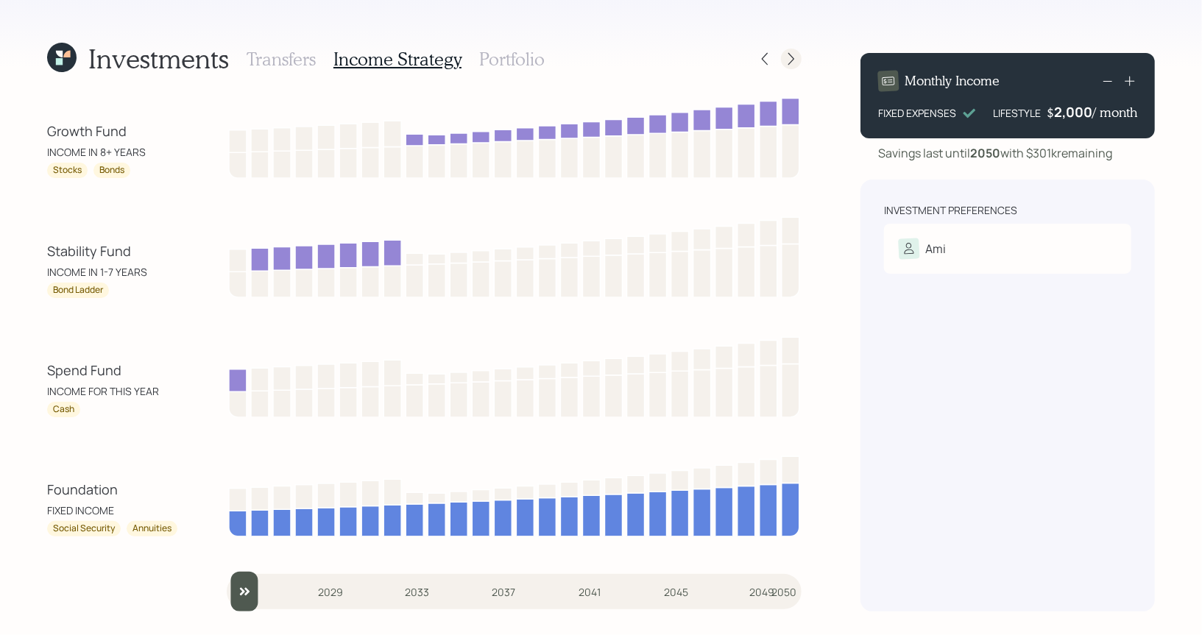
click at [796, 62] on icon at bounding box center [791, 59] width 15 height 15
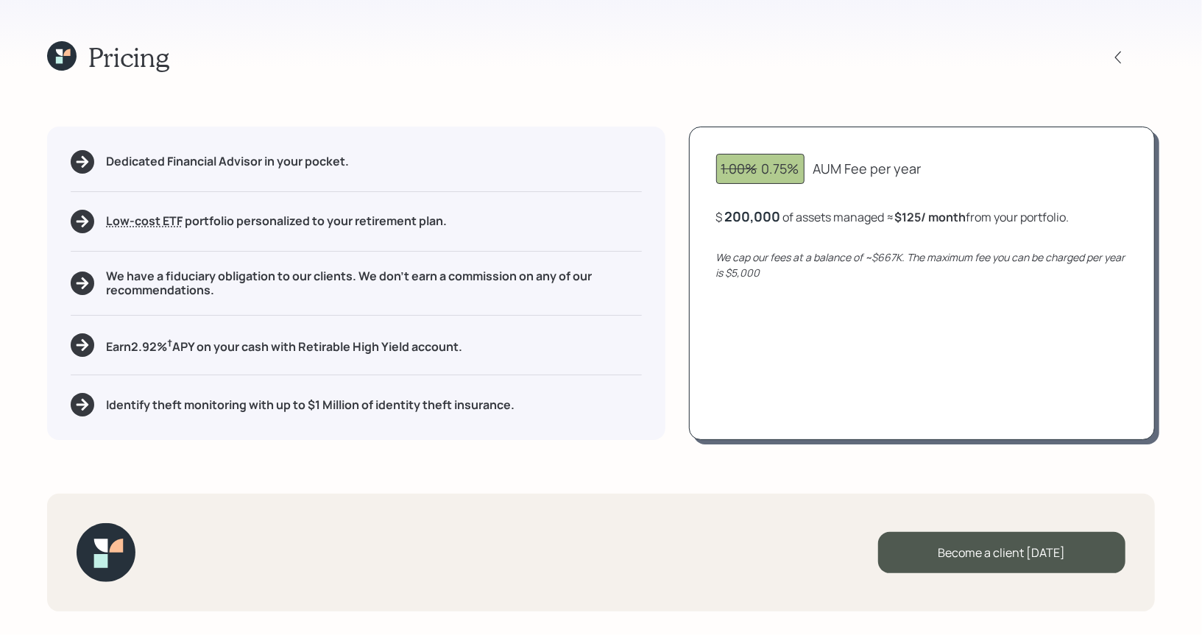
click at [60, 49] on icon at bounding box center [61, 55] width 29 height 29
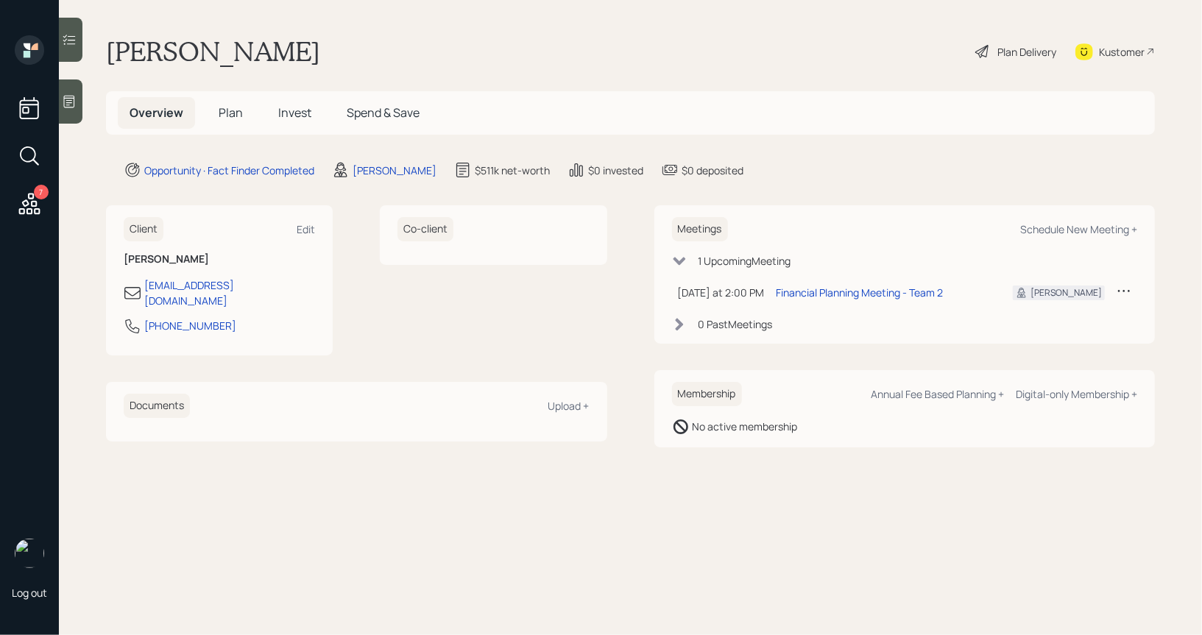
click at [225, 103] on h5 "Plan" at bounding box center [231, 113] width 48 height 32
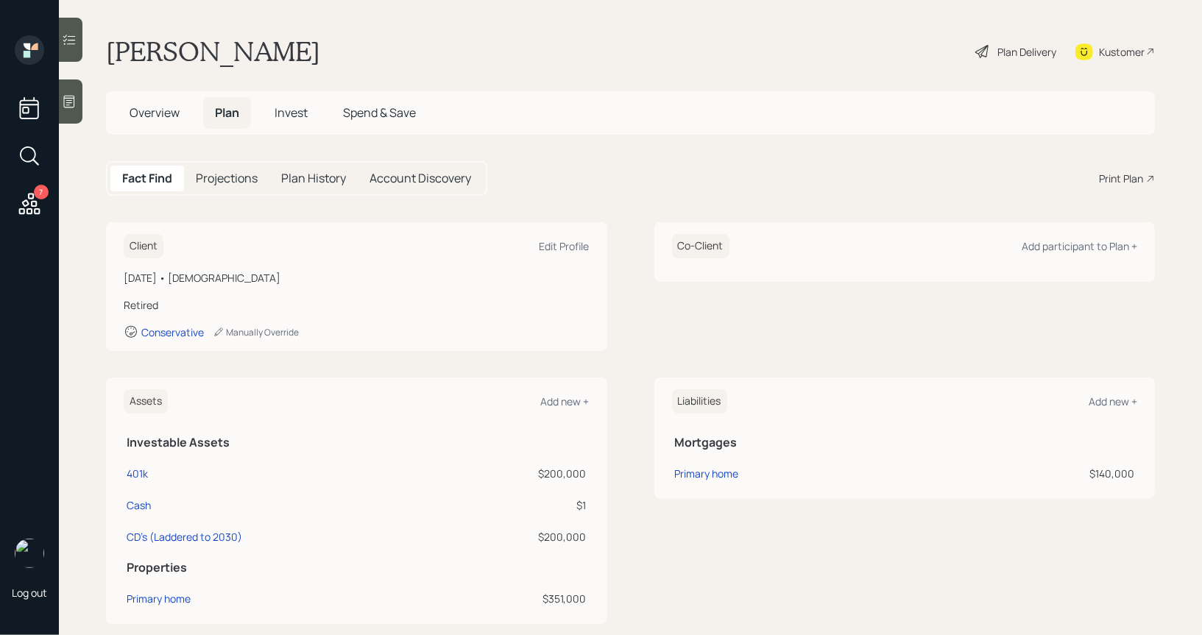
click at [1121, 175] on div "Print Plan" at bounding box center [1121, 178] width 44 height 15
